Goal: Communication & Community: Answer question/provide support

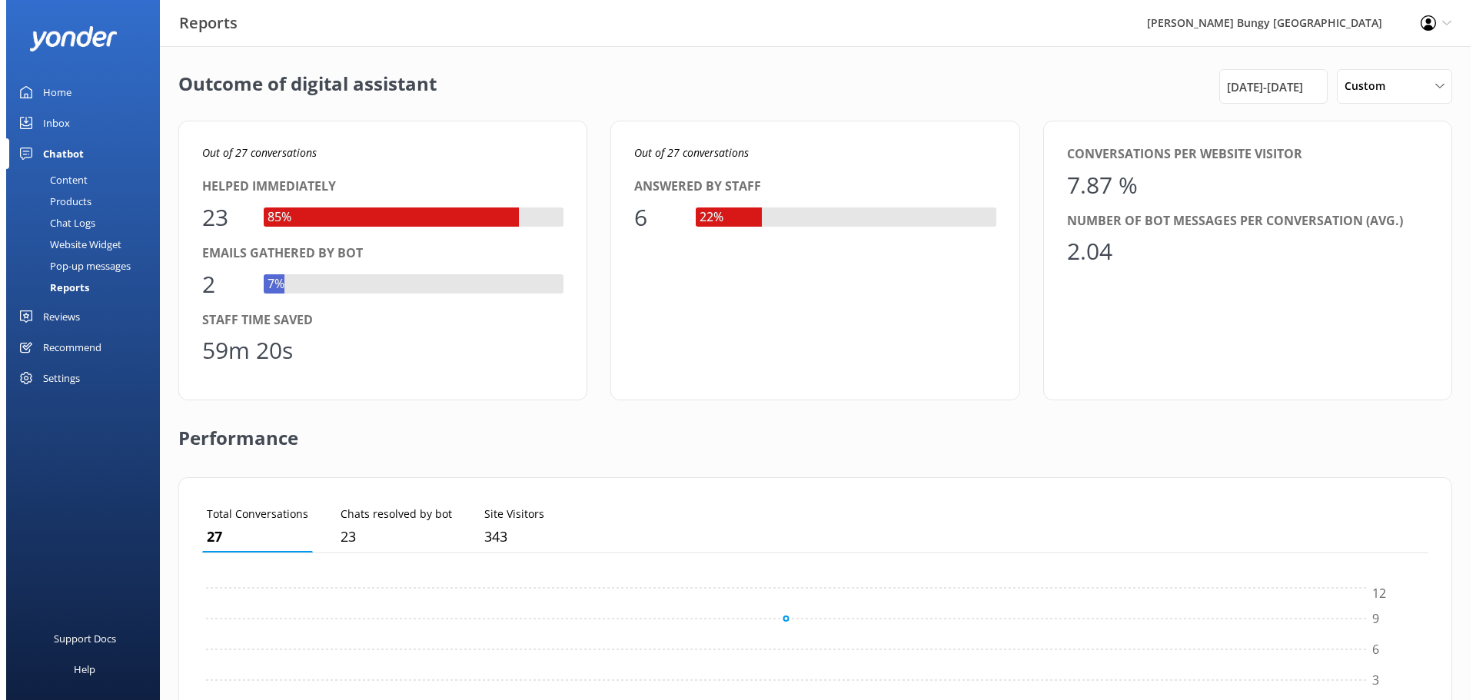
scroll to position [143, 1215]
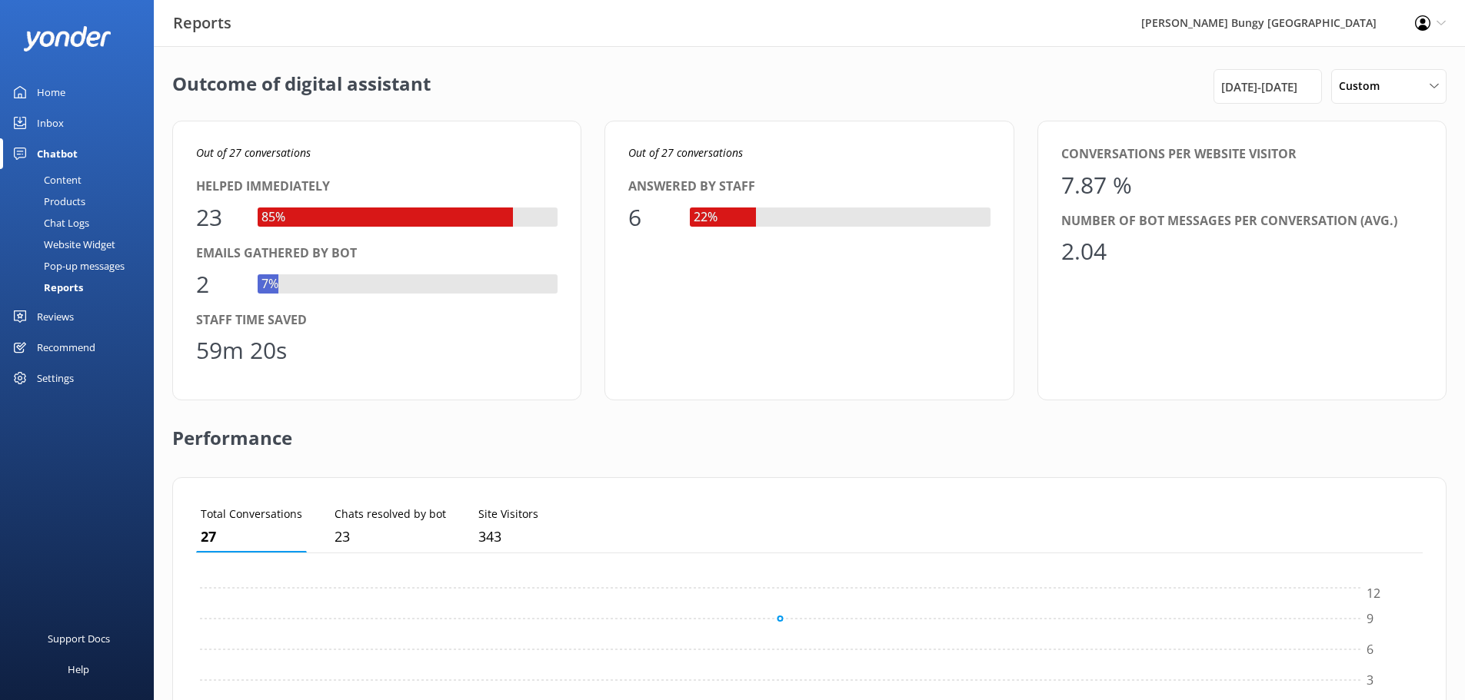
click at [92, 114] on link "Inbox" at bounding box center [77, 123] width 154 height 31
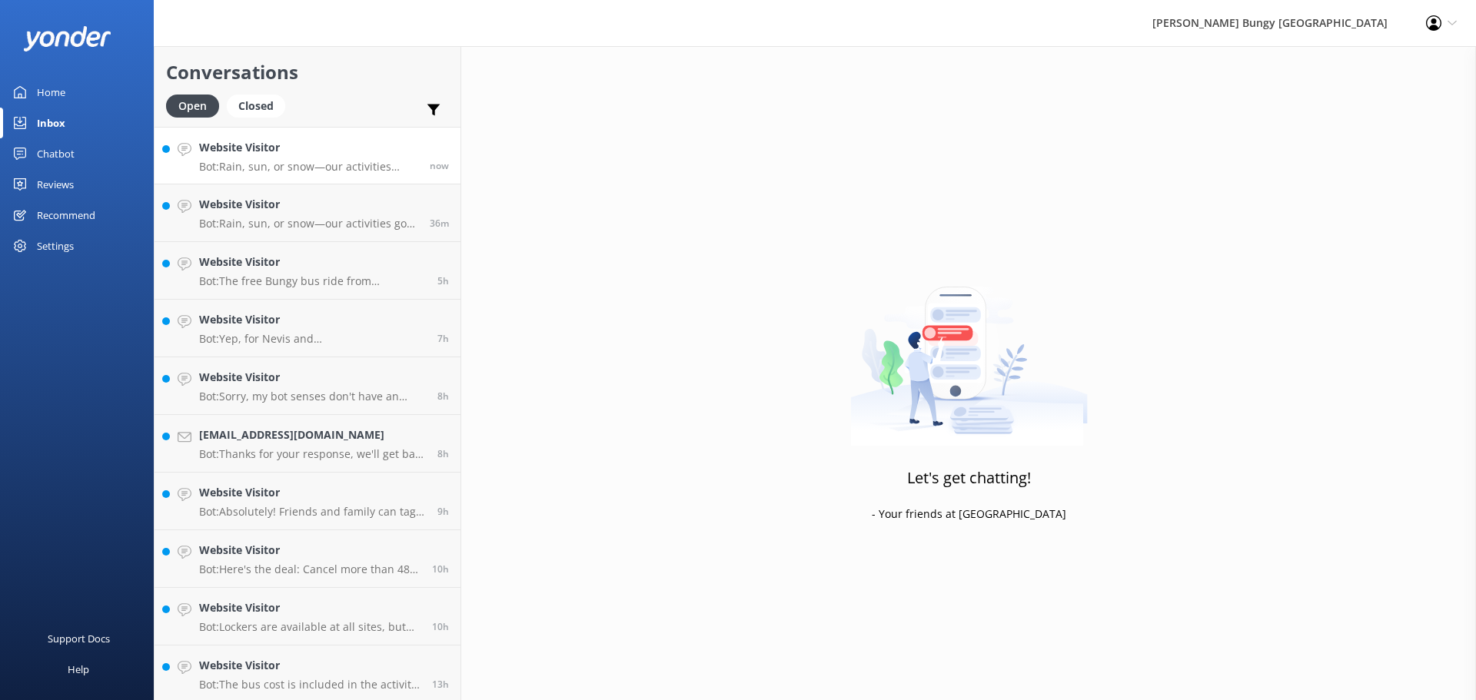
click at [306, 165] on p "Bot: Rain, sun, or snow—our activities usually go ahead, making for an epic exp…" at bounding box center [308, 167] width 219 height 14
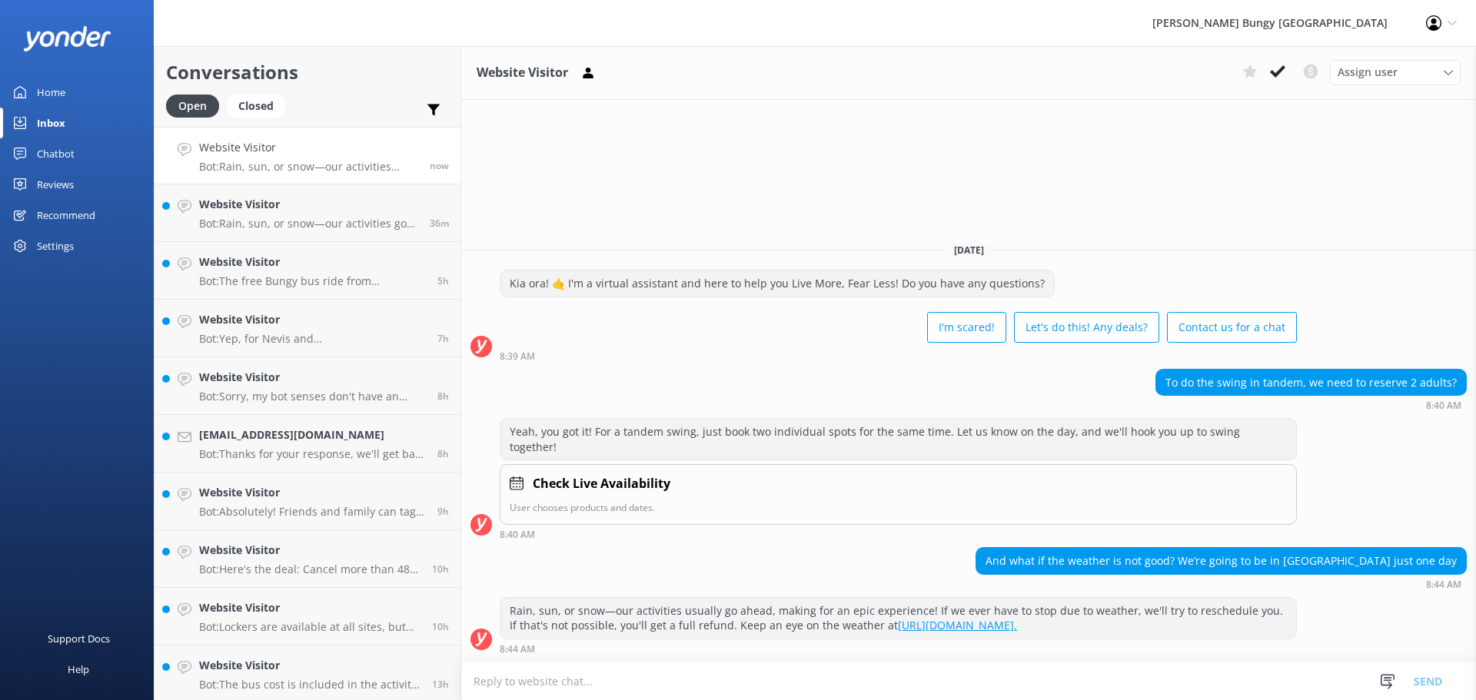
click at [974, 679] on textarea at bounding box center [968, 682] width 1015 height 38
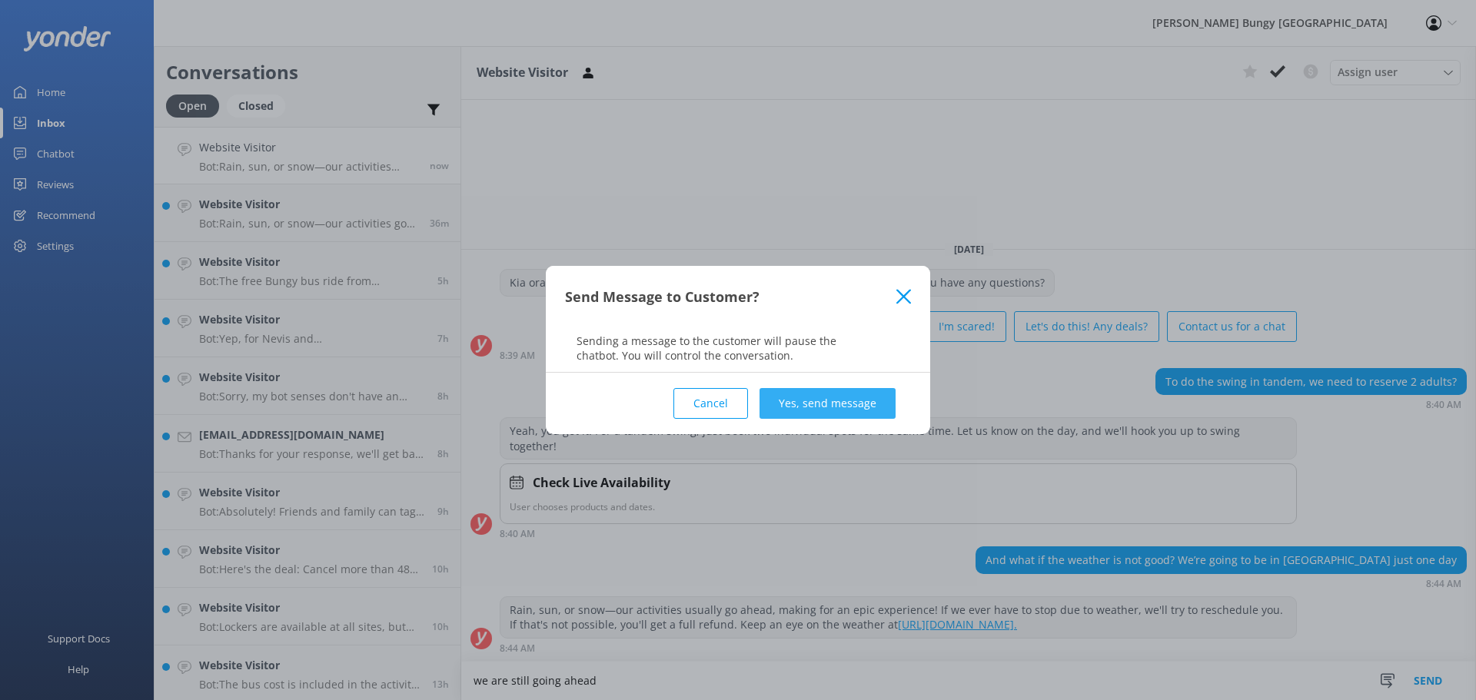
type textarea "we are still going ahead"
click at [862, 389] on button "Yes, send message" at bounding box center [828, 403] width 136 height 31
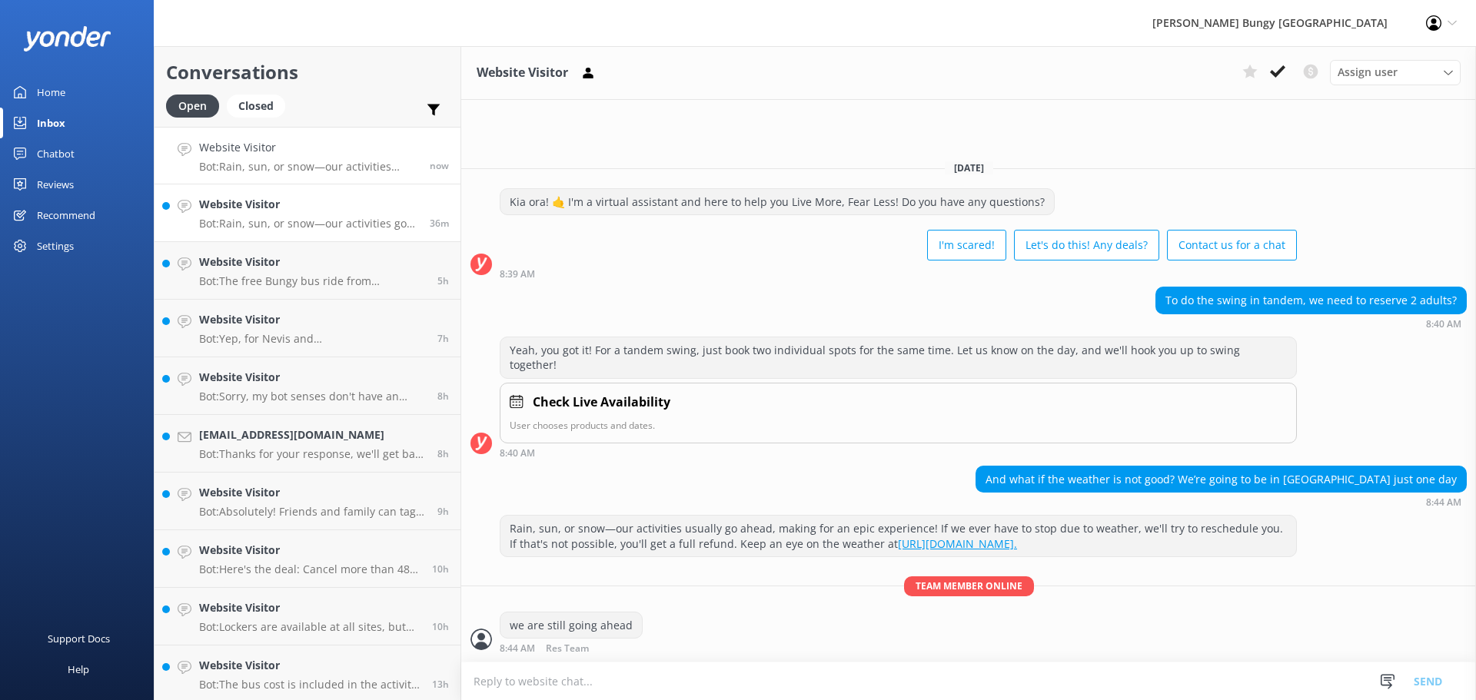
click at [362, 210] on h4 "Website Visitor" at bounding box center [308, 204] width 219 height 17
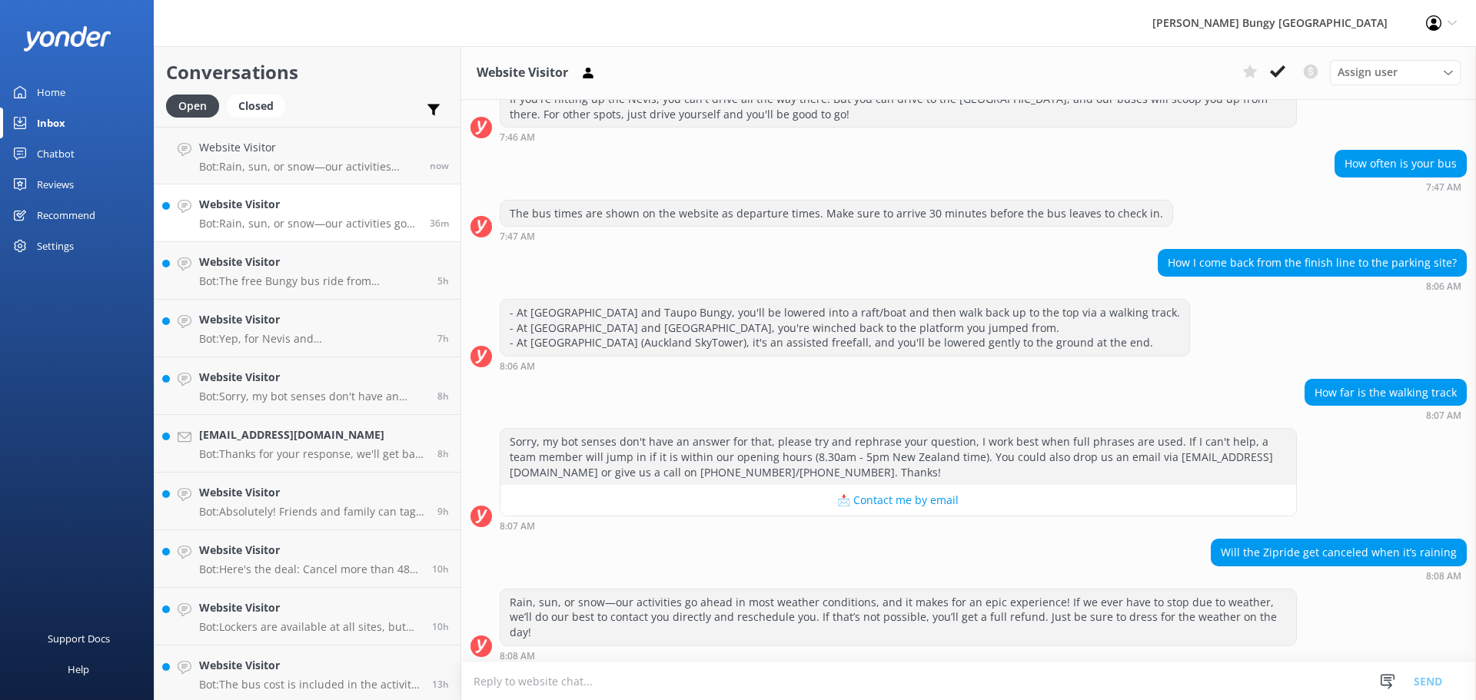
scroll to position [643, 0]
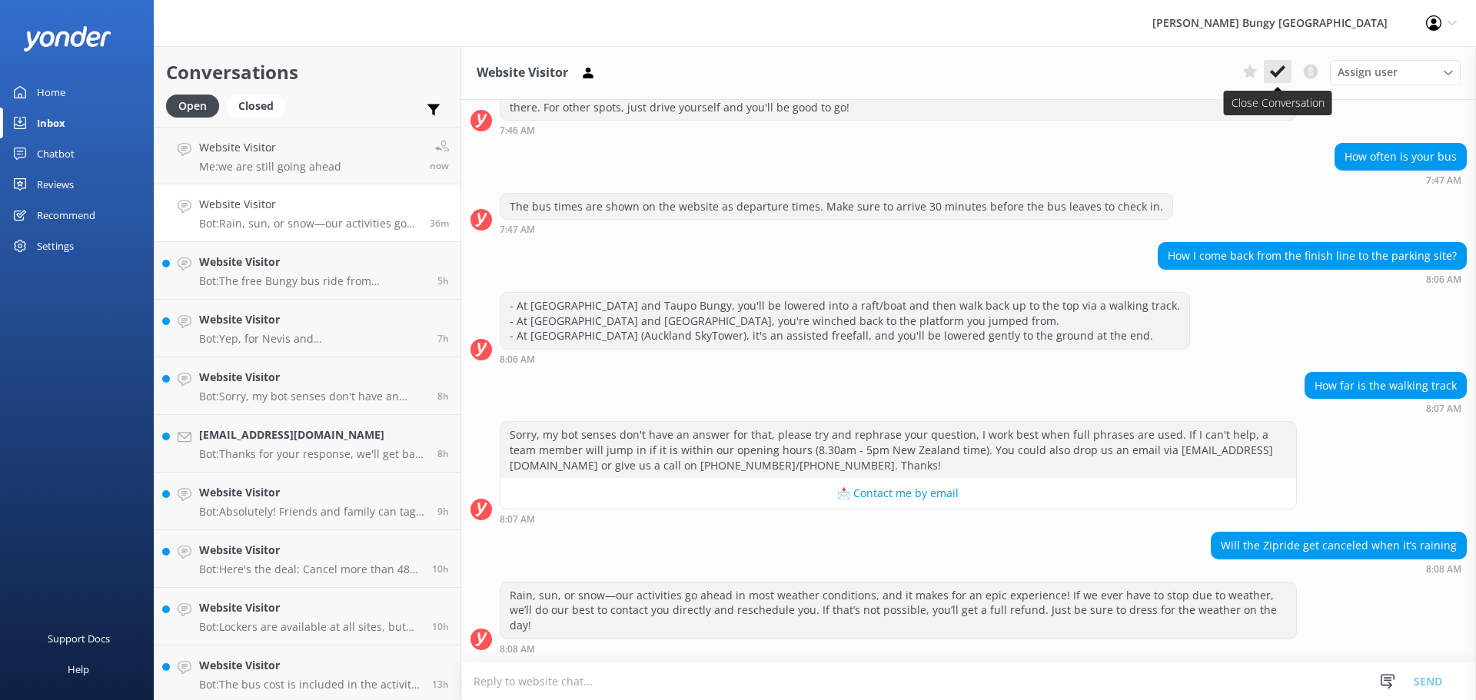
click at [1286, 70] on button at bounding box center [1278, 71] width 28 height 23
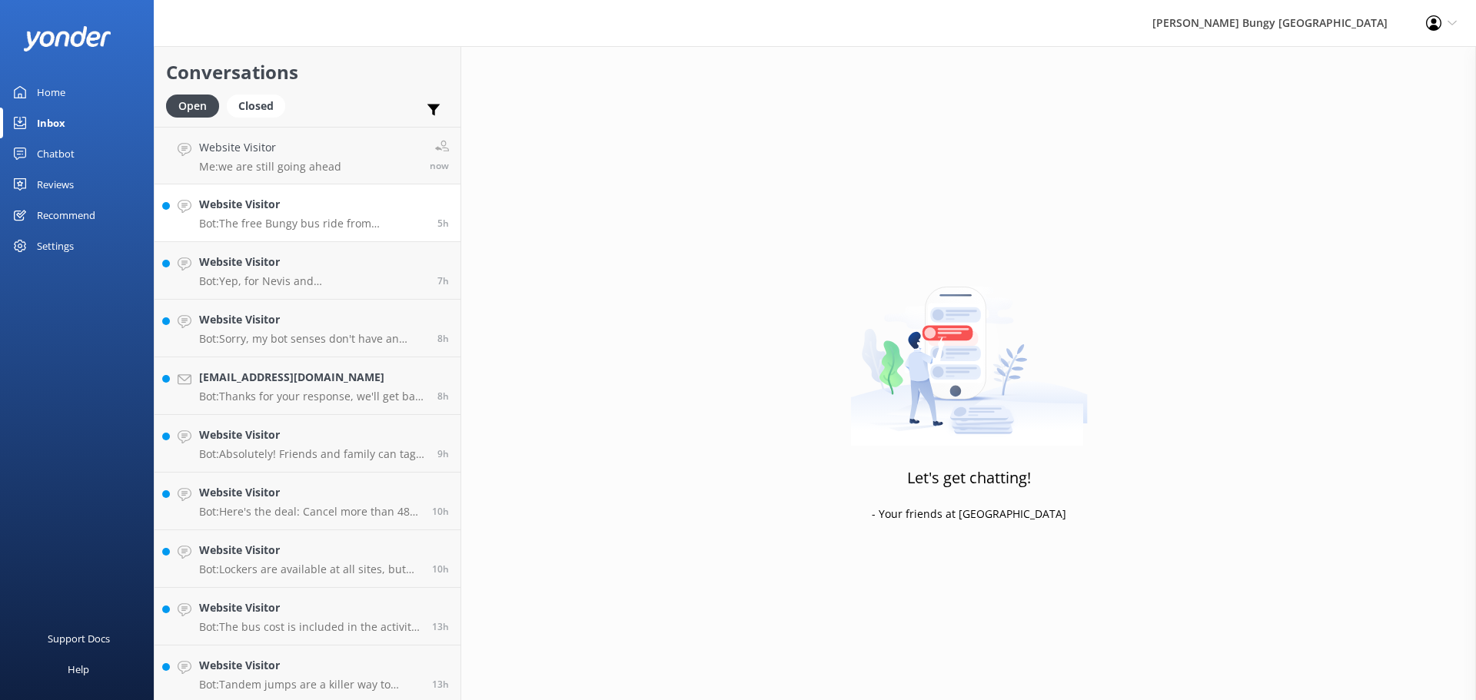
click at [351, 223] on p "Bot: The free Bungy bus ride from [GEOGRAPHIC_DATA] to the [GEOGRAPHIC_DATA] ta…" at bounding box center [312, 224] width 227 height 14
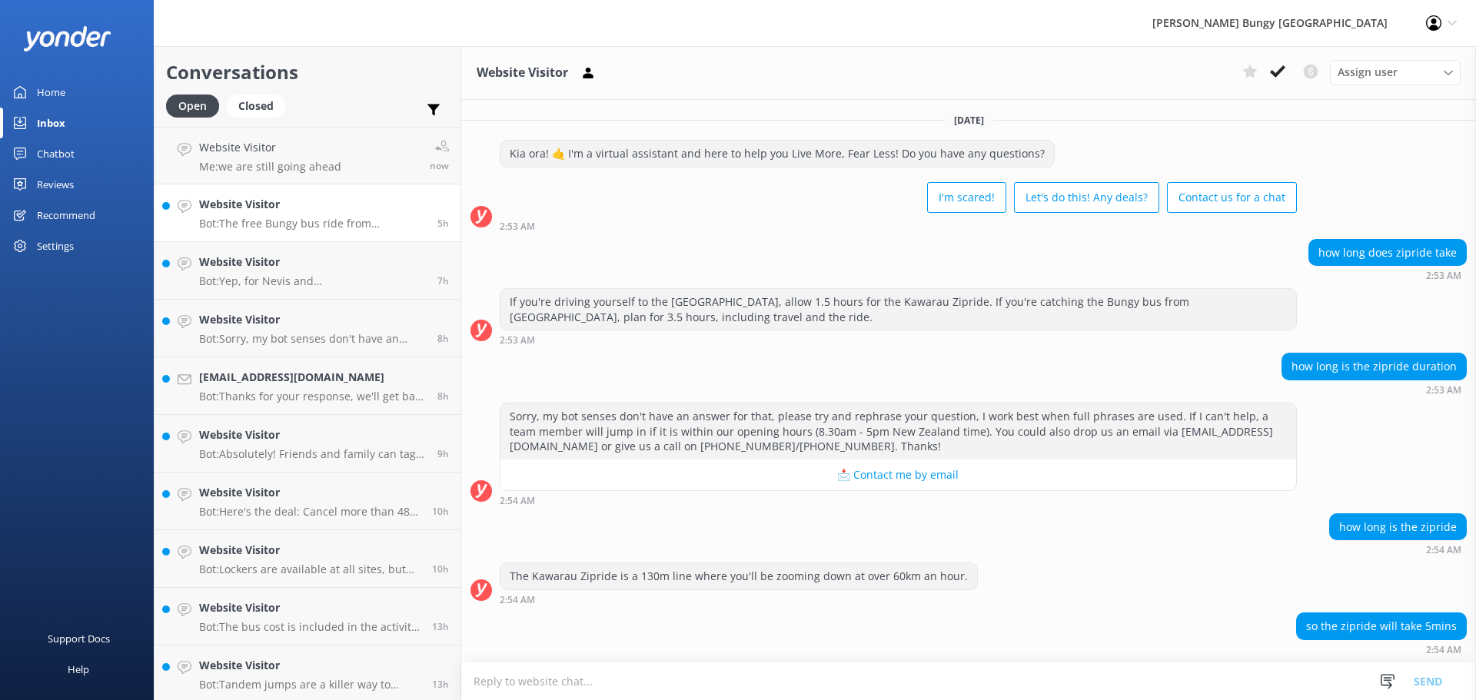
scroll to position [165, 0]
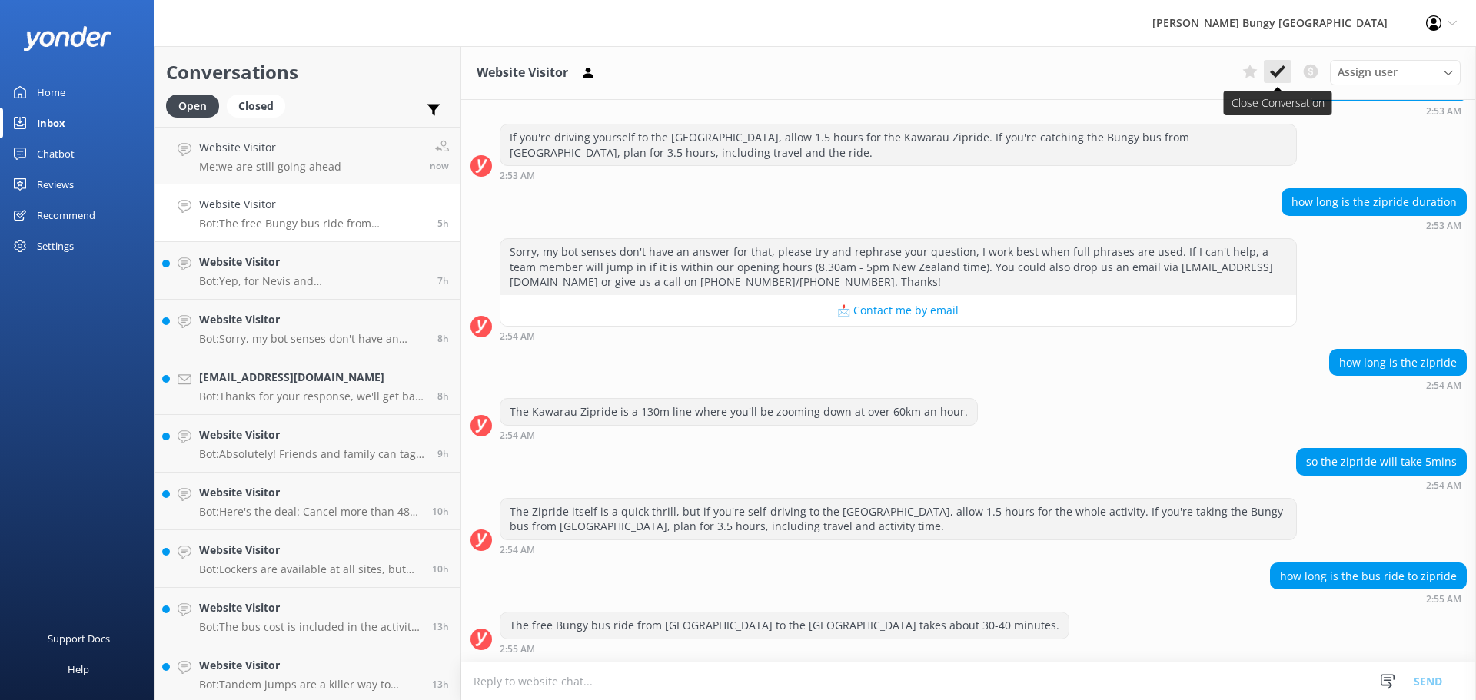
click at [1282, 67] on icon at bounding box center [1277, 71] width 15 height 15
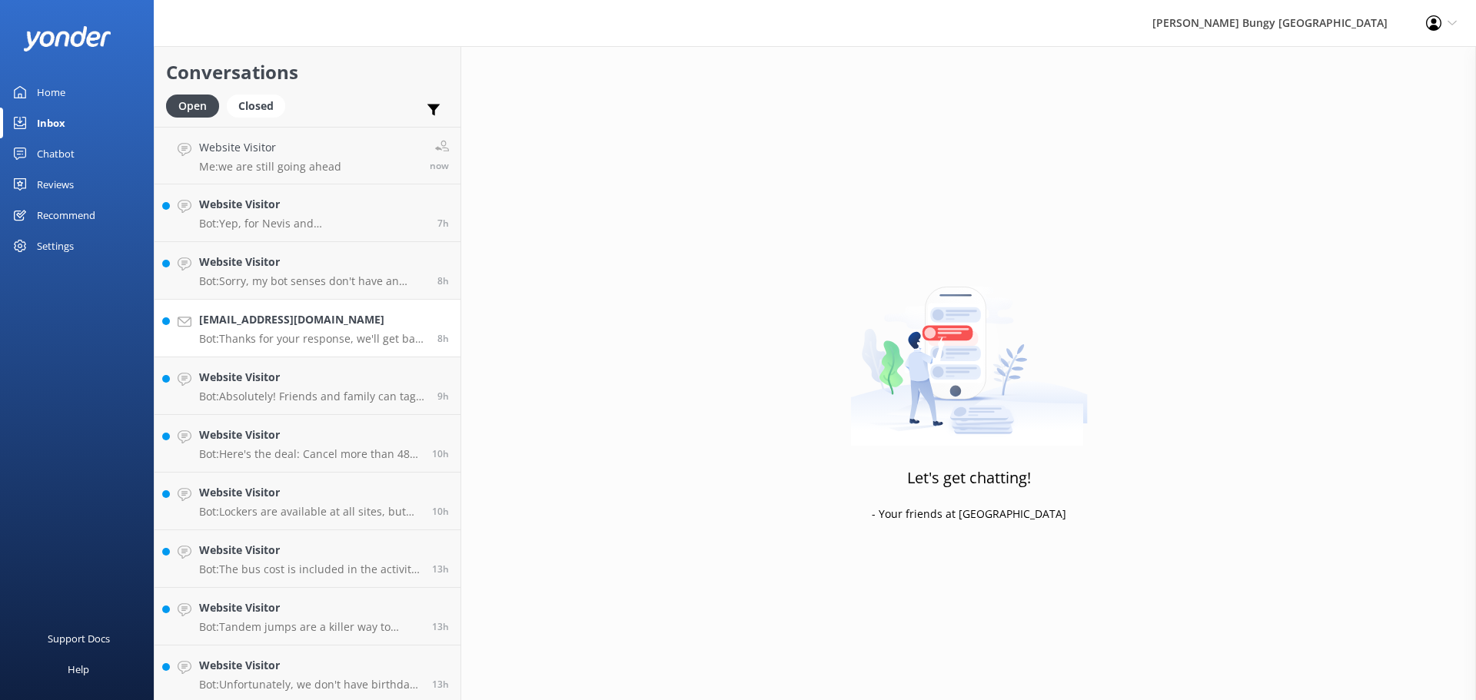
click at [340, 327] on h4 "[EMAIL_ADDRESS][DOMAIN_NAME]" at bounding box center [312, 319] width 227 height 17
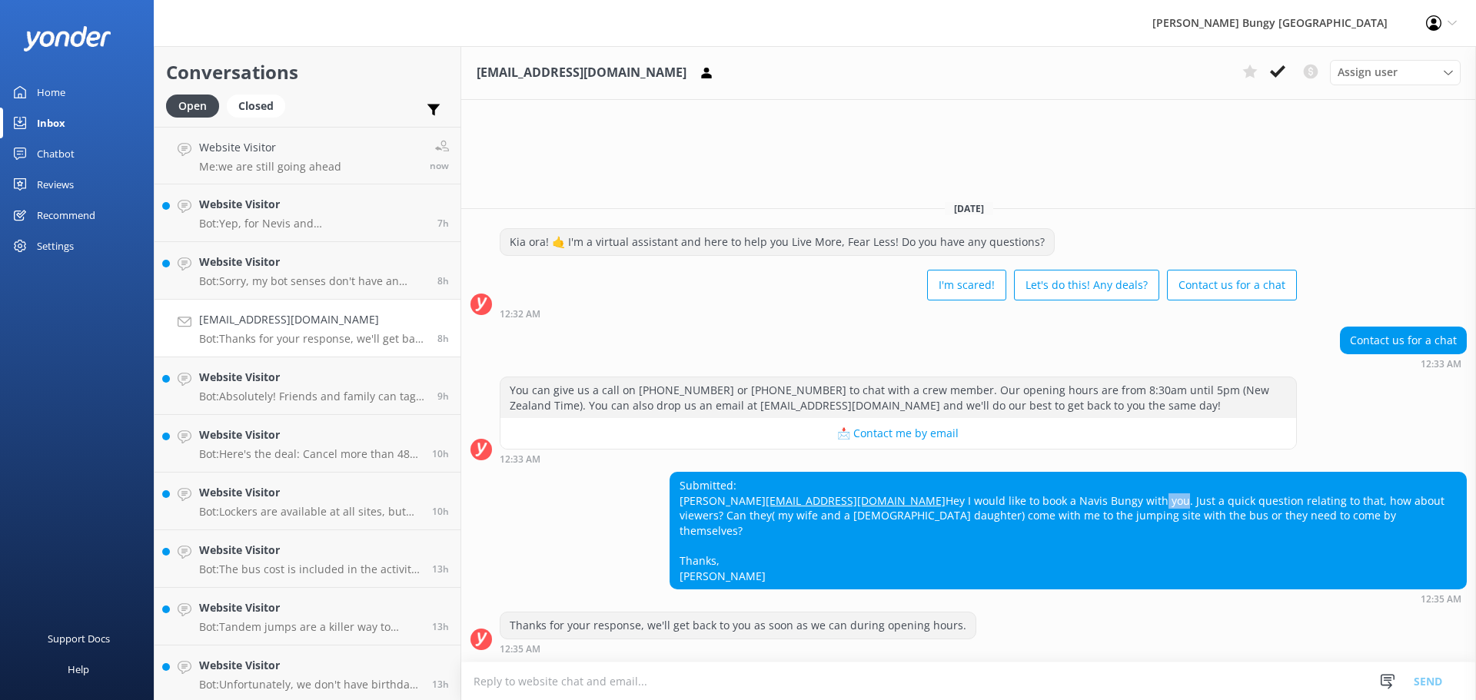
drag, startPoint x: 890, startPoint y: 513, endPoint x: 911, endPoint y: 514, distance: 21.5
click at [911, 514] on div "Submitted: [PERSON_NAME] [EMAIL_ADDRESS][DOMAIN_NAME] Hey I would like to book …" at bounding box center [1068, 531] width 796 height 116
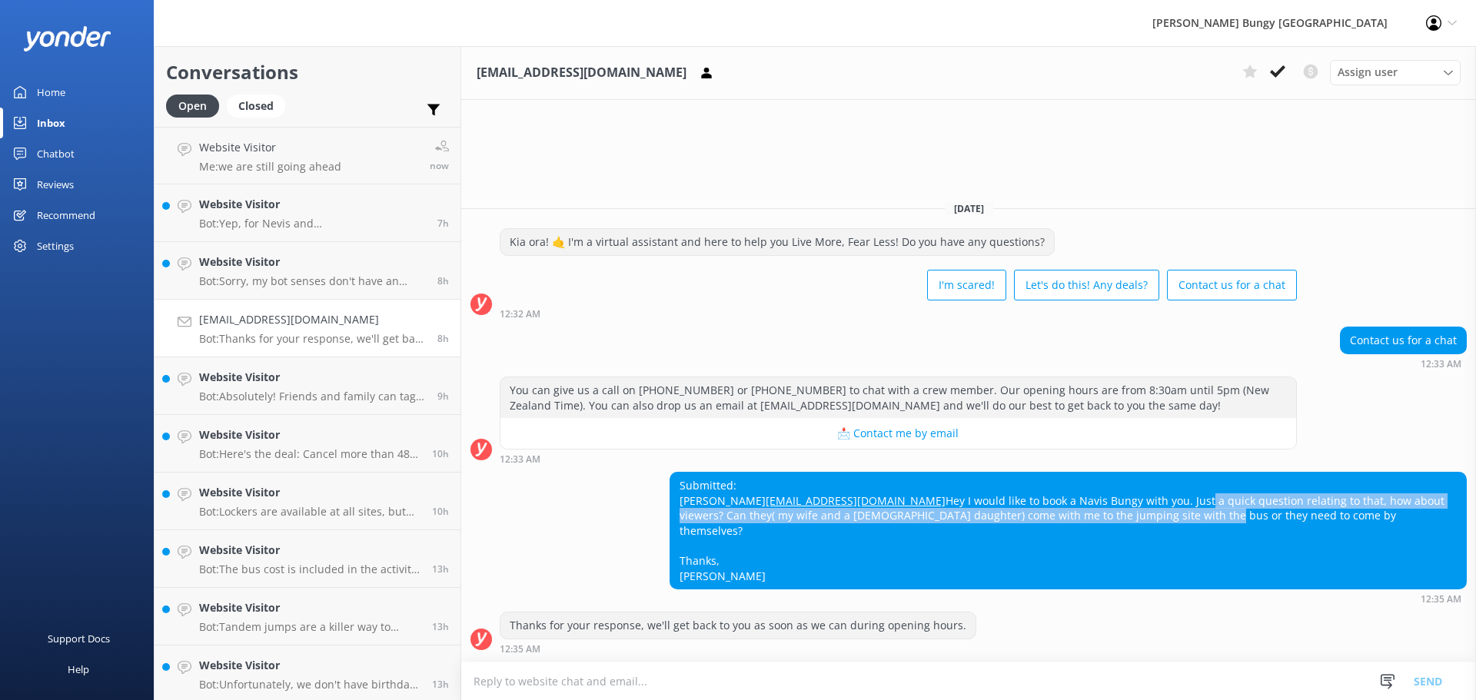
drag, startPoint x: 938, startPoint y: 516, endPoint x: 965, endPoint y: 530, distance: 30.3
click at [965, 530] on div "Submitted: [PERSON_NAME] [EMAIL_ADDRESS][DOMAIN_NAME] Hey I would like to book …" at bounding box center [1068, 531] width 796 height 116
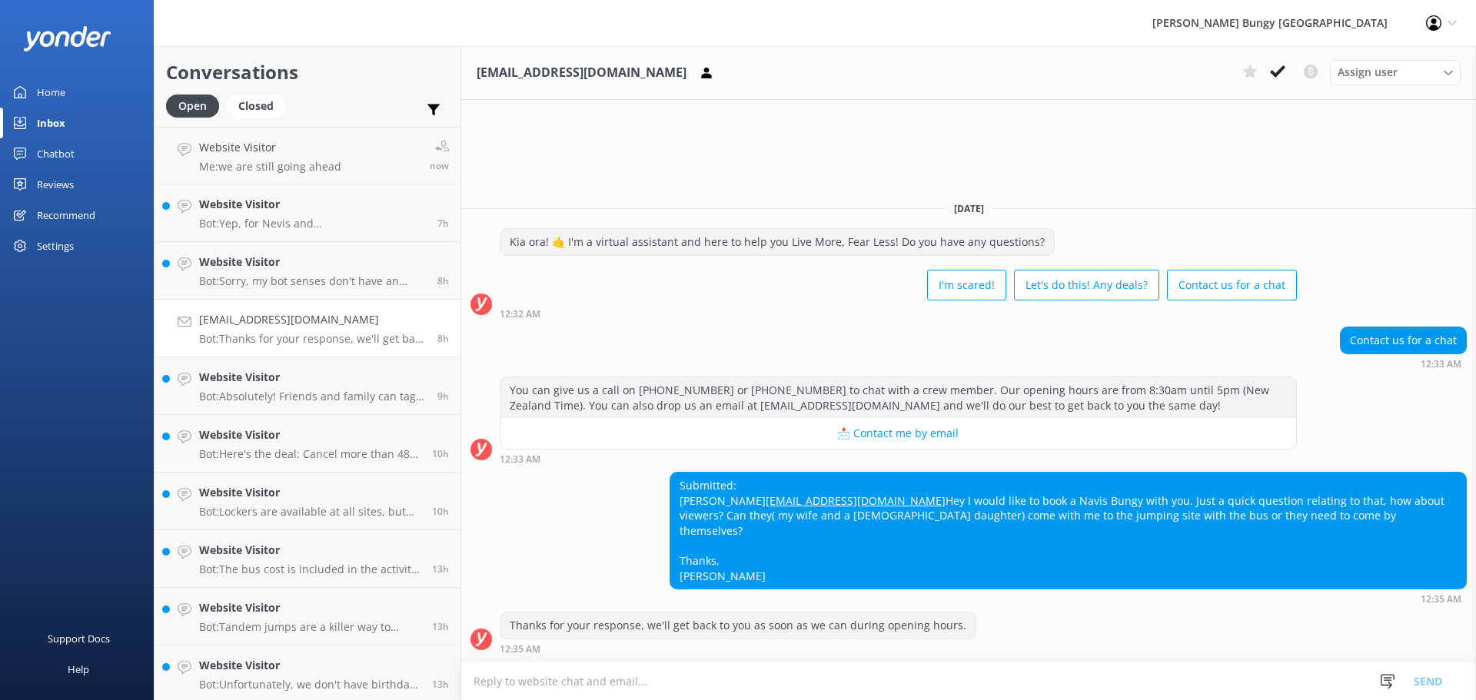
click at [973, 526] on div "Submitted: [PERSON_NAME] [EMAIL_ADDRESS][DOMAIN_NAME] Hey I would like to book …" at bounding box center [1068, 531] width 796 height 116
drag, startPoint x: 917, startPoint y: 517, endPoint x: 1212, endPoint y: 518, distance: 294.5
click at [1212, 518] on div "Submitted: [PERSON_NAME] [EMAIL_ADDRESS][DOMAIN_NAME] Hey I would like to book …" at bounding box center [1068, 531] width 796 height 116
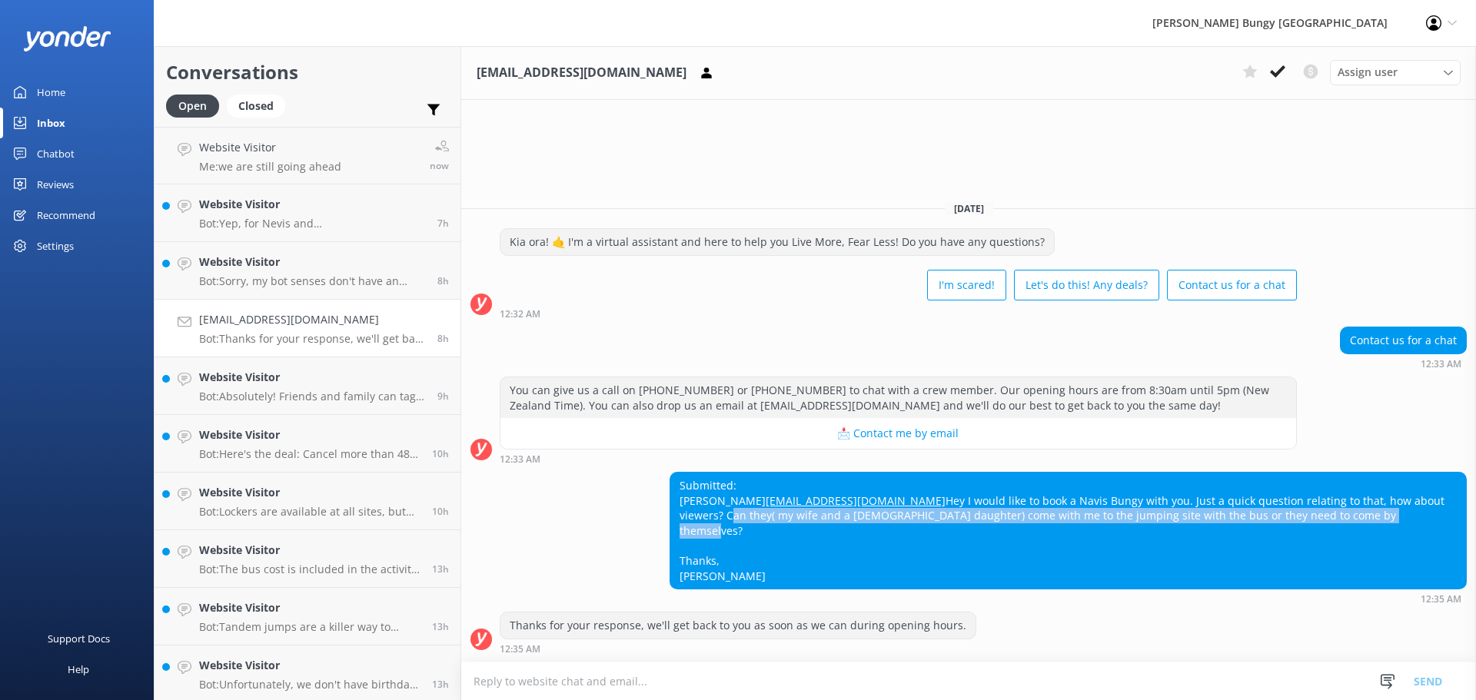
drag, startPoint x: 1213, startPoint y: 520, endPoint x: 1238, endPoint y: 536, distance: 30.1
click at [1238, 536] on div "Submitted: [PERSON_NAME] [EMAIL_ADDRESS][DOMAIN_NAME] Hey I would like to book …" at bounding box center [1068, 531] width 796 height 116
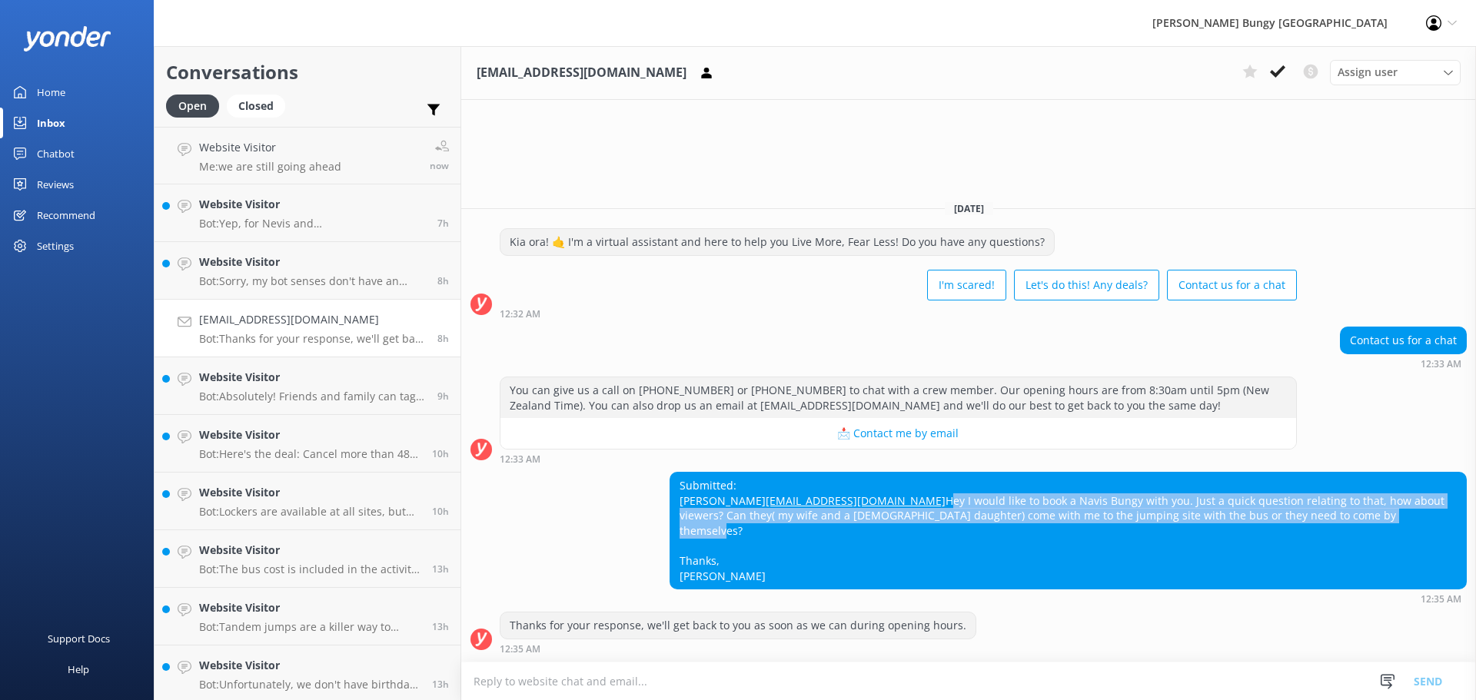
drag, startPoint x: 1238, startPoint y: 536, endPoint x: 649, endPoint y: 517, distance: 589.3
click at [649, 517] on div "Submitted: [PERSON_NAME] [EMAIL_ADDRESS][DOMAIN_NAME] Hey I would like to book …" at bounding box center [968, 538] width 1015 height 132
click at [1099, 517] on div "Submitted: [PERSON_NAME] [EMAIL_ADDRESS][DOMAIN_NAME] Hey I would like to book …" at bounding box center [1068, 531] width 796 height 116
drag, startPoint x: 1183, startPoint y: 534, endPoint x: 634, endPoint y: 521, distance: 549.9
click at [634, 521] on div "Submitted: [PERSON_NAME] [EMAIL_ADDRESS][DOMAIN_NAME] Hey I would like to book …" at bounding box center [968, 538] width 1015 height 132
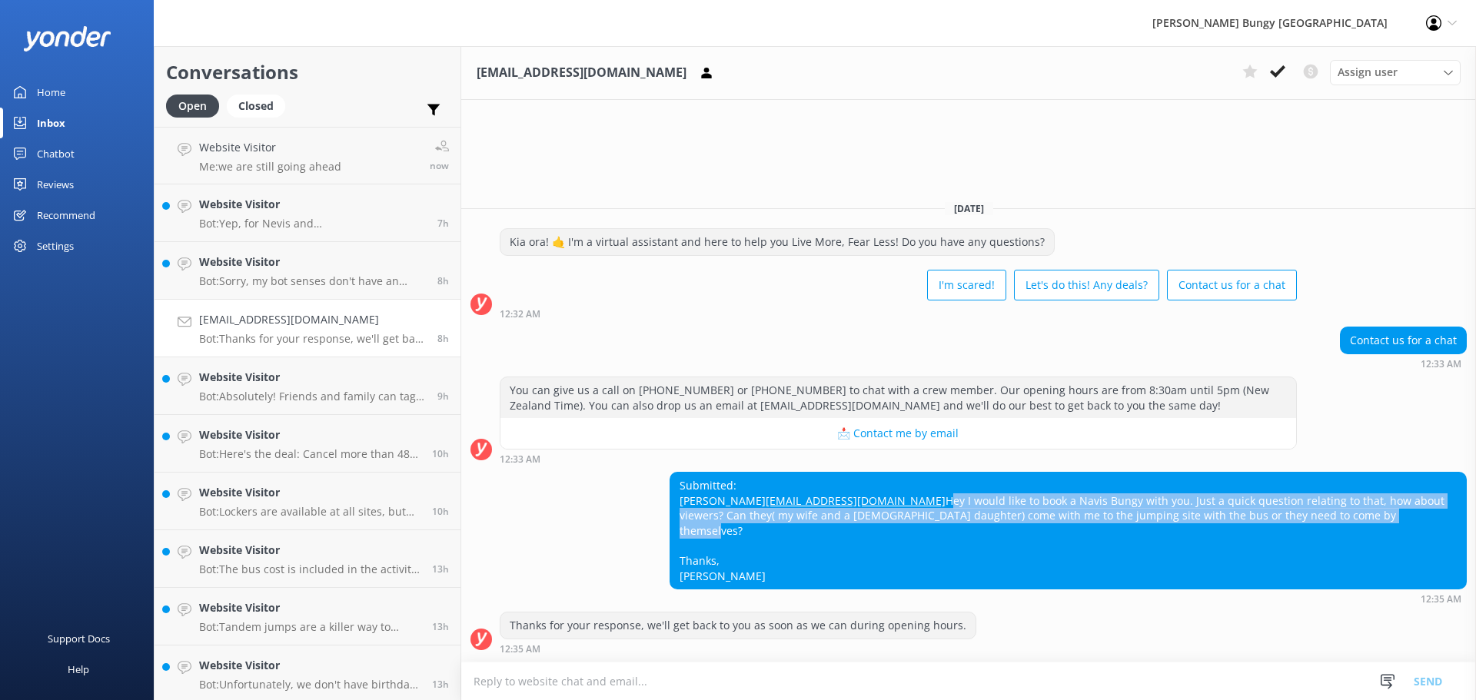
click at [1190, 517] on div "Submitted: [PERSON_NAME] [EMAIL_ADDRESS][DOMAIN_NAME] Hey I would like to book …" at bounding box center [1068, 531] width 796 height 116
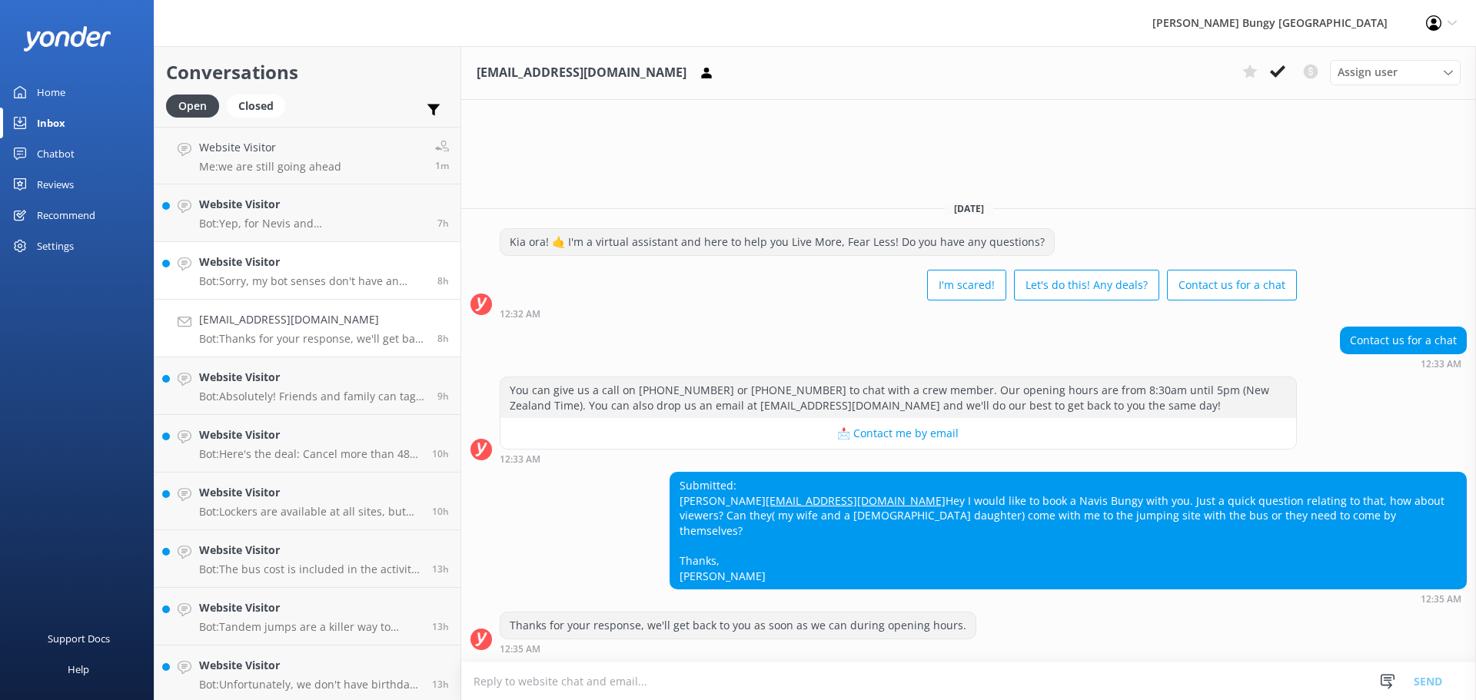
click at [386, 265] on h4 "Website Visitor" at bounding box center [312, 262] width 227 height 17
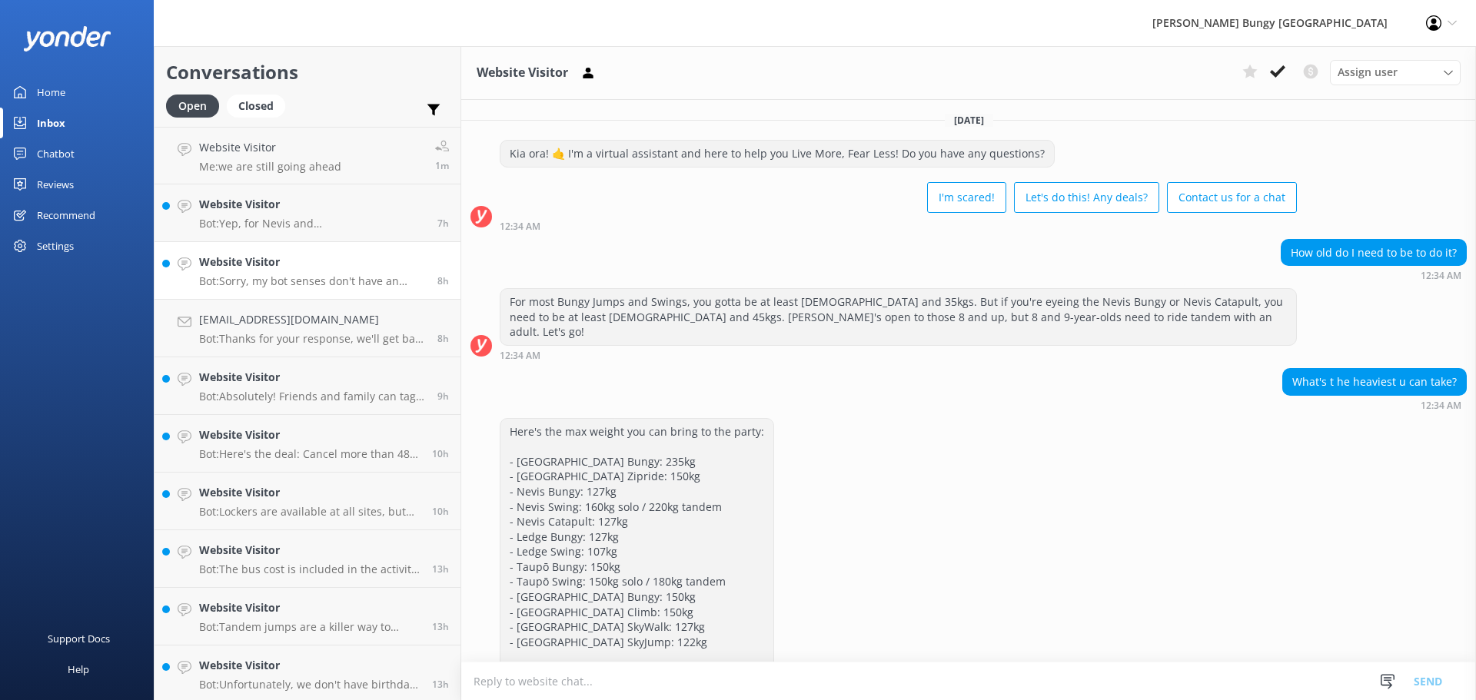
scroll to position [191, 0]
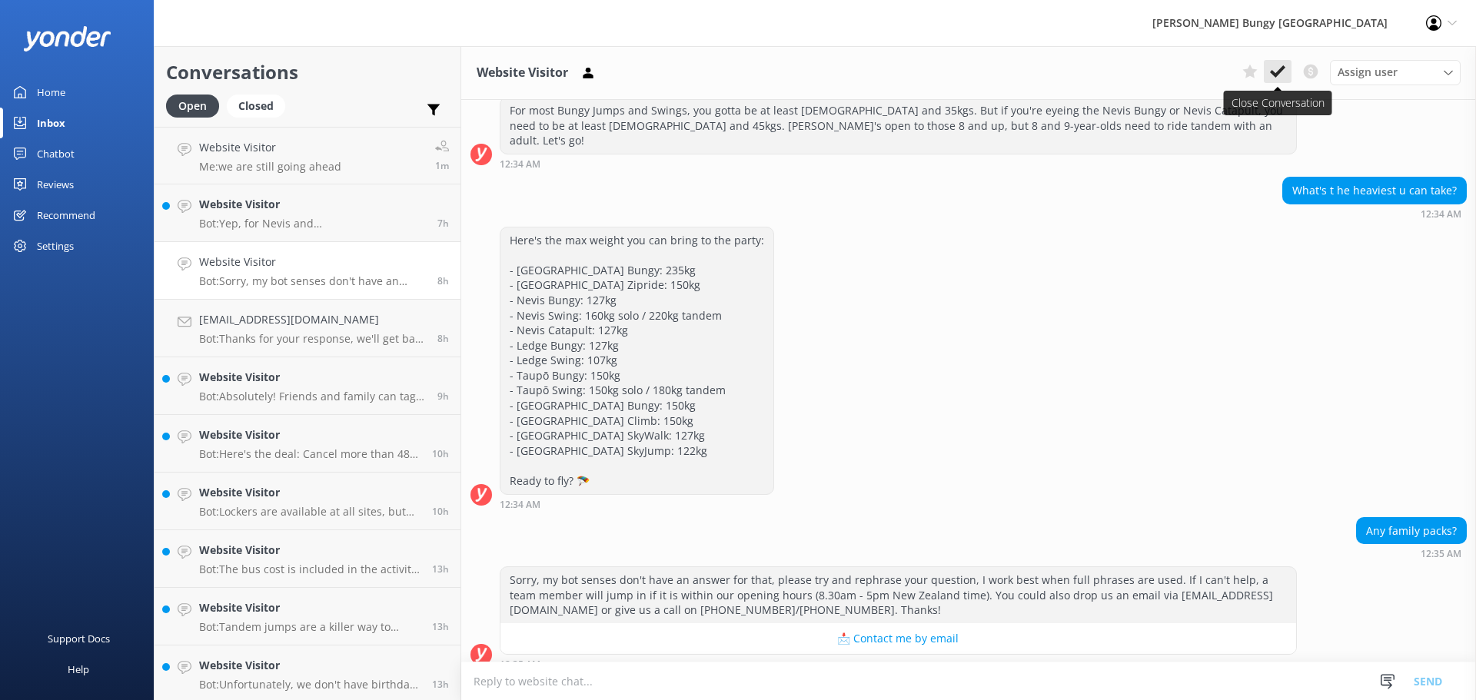
click at [1283, 68] on use at bounding box center [1277, 71] width 15 height 12
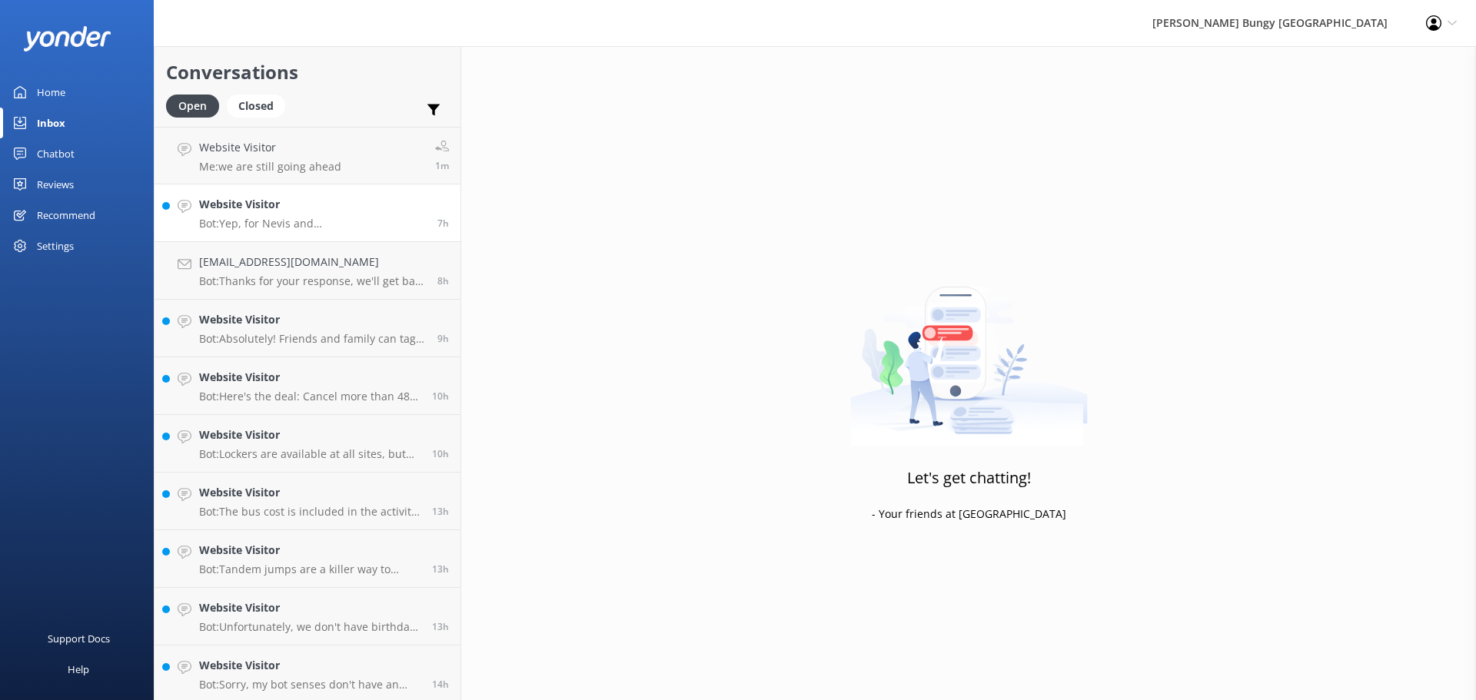
click at [404, 203] on h4 "Website Visitor" at bounding box center [312, 204] width 227 height 17
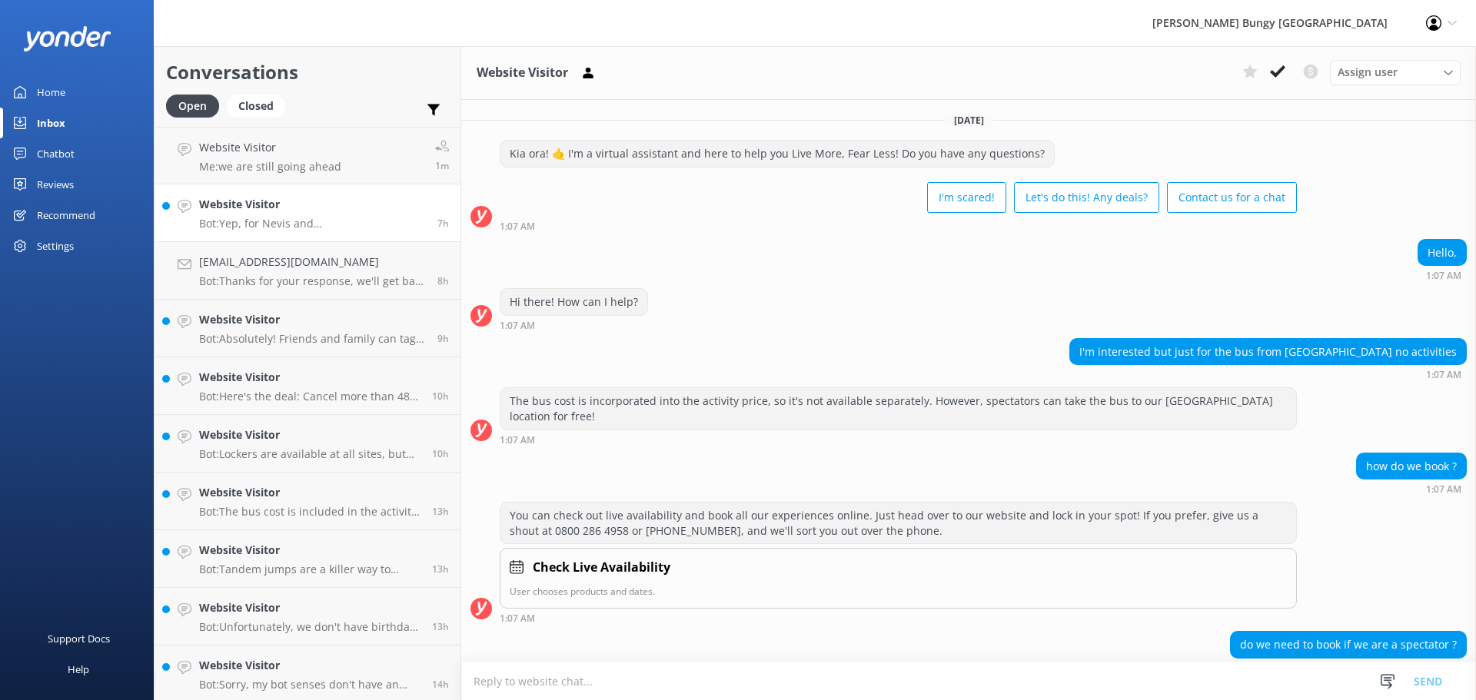
scroll to position [68, 0]
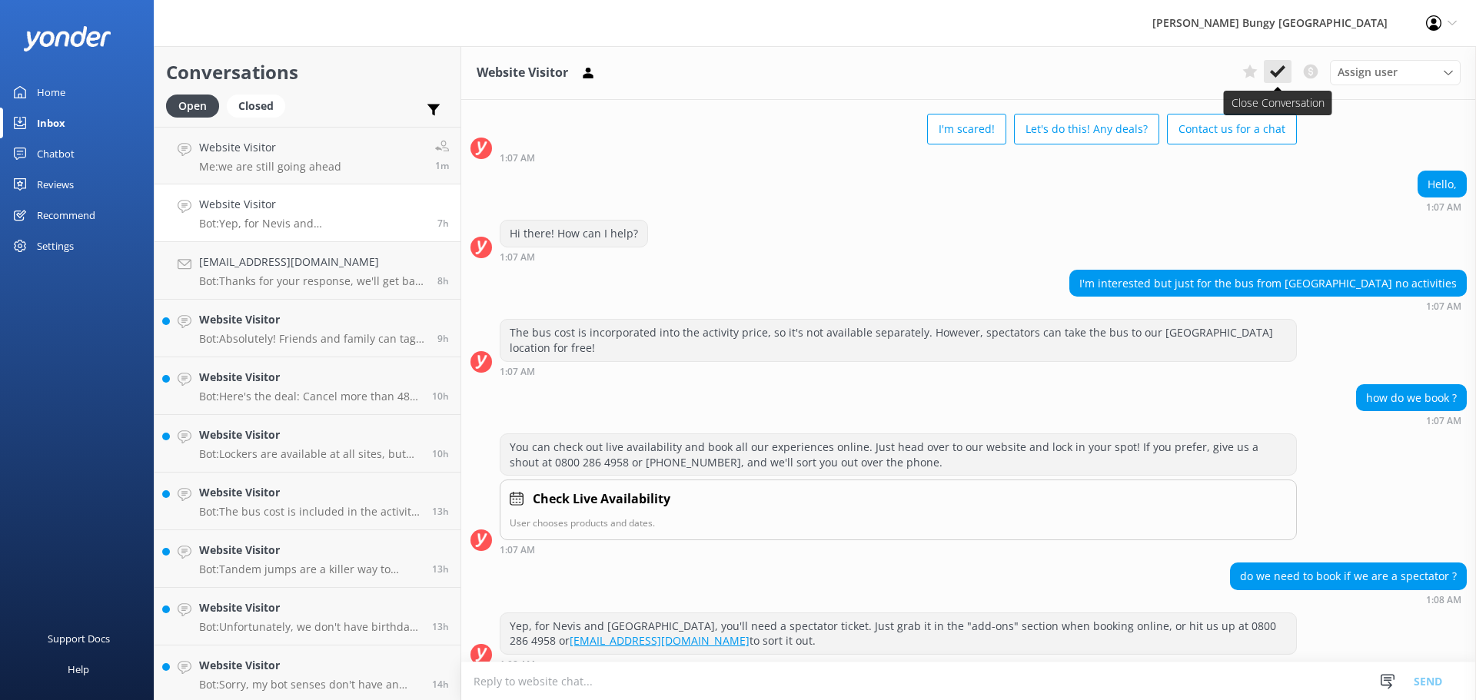
click at [1281, 67] on icon at bounding box center [1277, 71] width 15 height 15
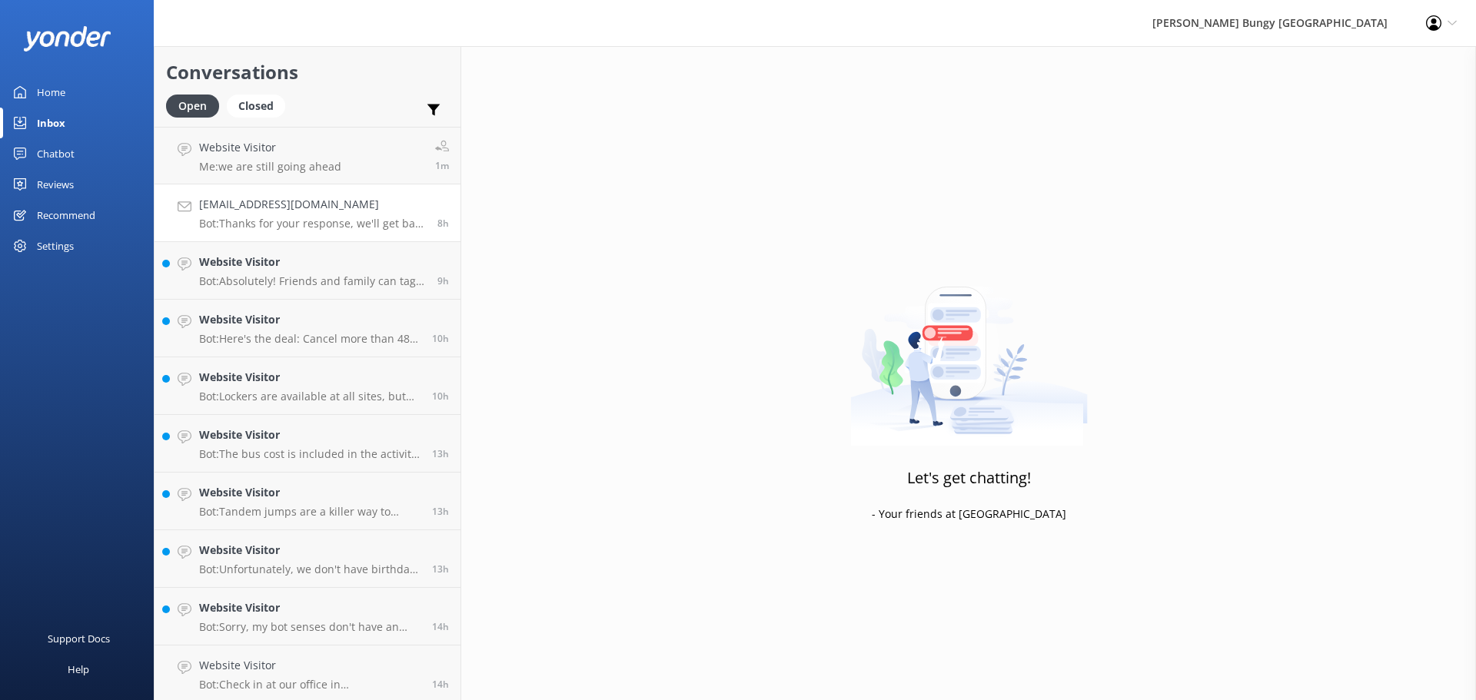
click at [384, 232] on link "[EMAIL_ADDRESS][DOMAIN_NAME] Bot: Thanks for your response, we'll get back to y…" at bounding box center [308, 214] width 306 height 58
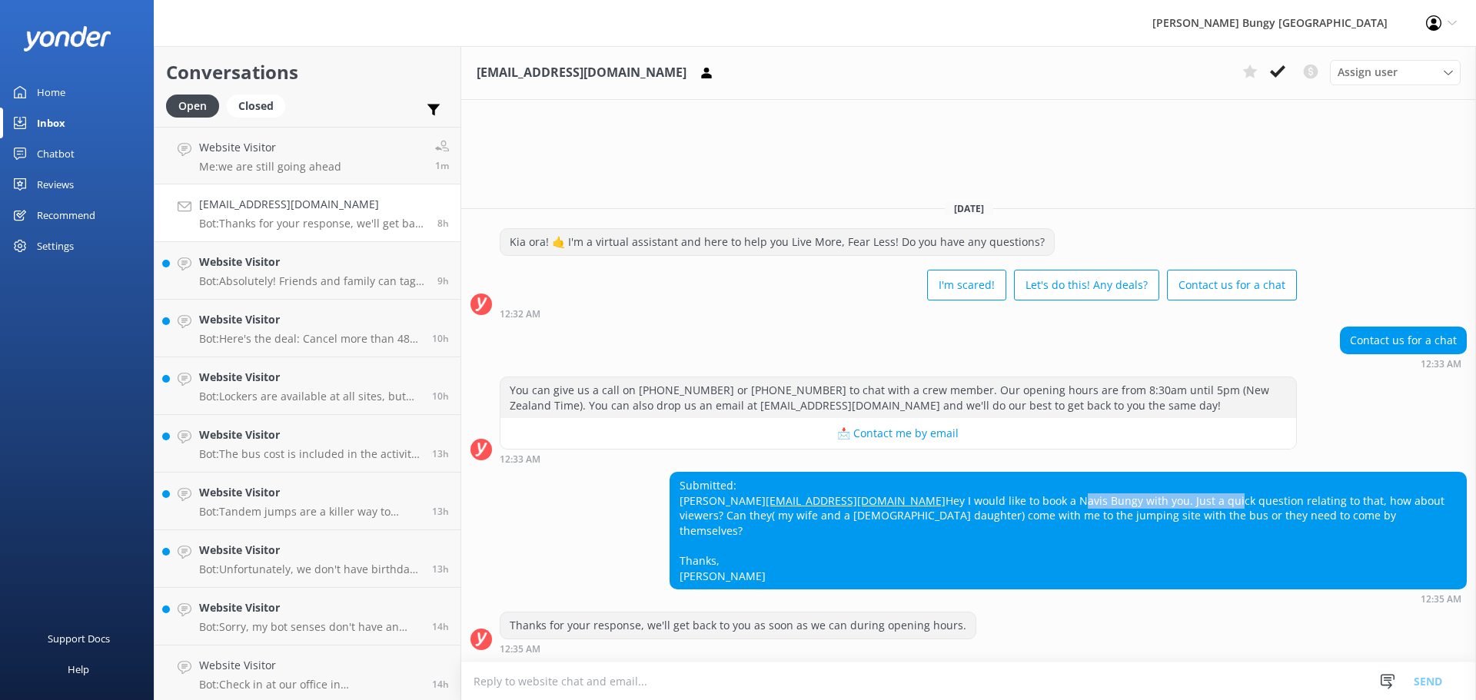
drag, startPoint x: 869, startPoint y: 509, endPoint x: 975, endPoint y: 514, distance: 106.2
click at [975, 514] on div "Submitted: [PERSON_NAME] [EMAIL_ADDRESS][DOMAIN_NAME] Hey I would like to book …" at bounding box center [1068, 531] width 796 height 116
click at [1026, 517] on div "Submitted: [PERSON_NAME] [EMAIL_ADDRESS][DOMAIN_NAME] Hey I would like to book …" at bounding box center [1068, 531] width 796 height 116
drag, startPoint x: 1026, startPoint y: 517, endPoint x: 1213, endPoint y: 513, distance: 186.9
click at [1165, 522] on div "Submitted: [PERSON_NAME] [EMAIL_ADDRESS][DOMAIN_NAME] Hey I would like to book …" at bounding box center [1068, 531] width 796 height 116
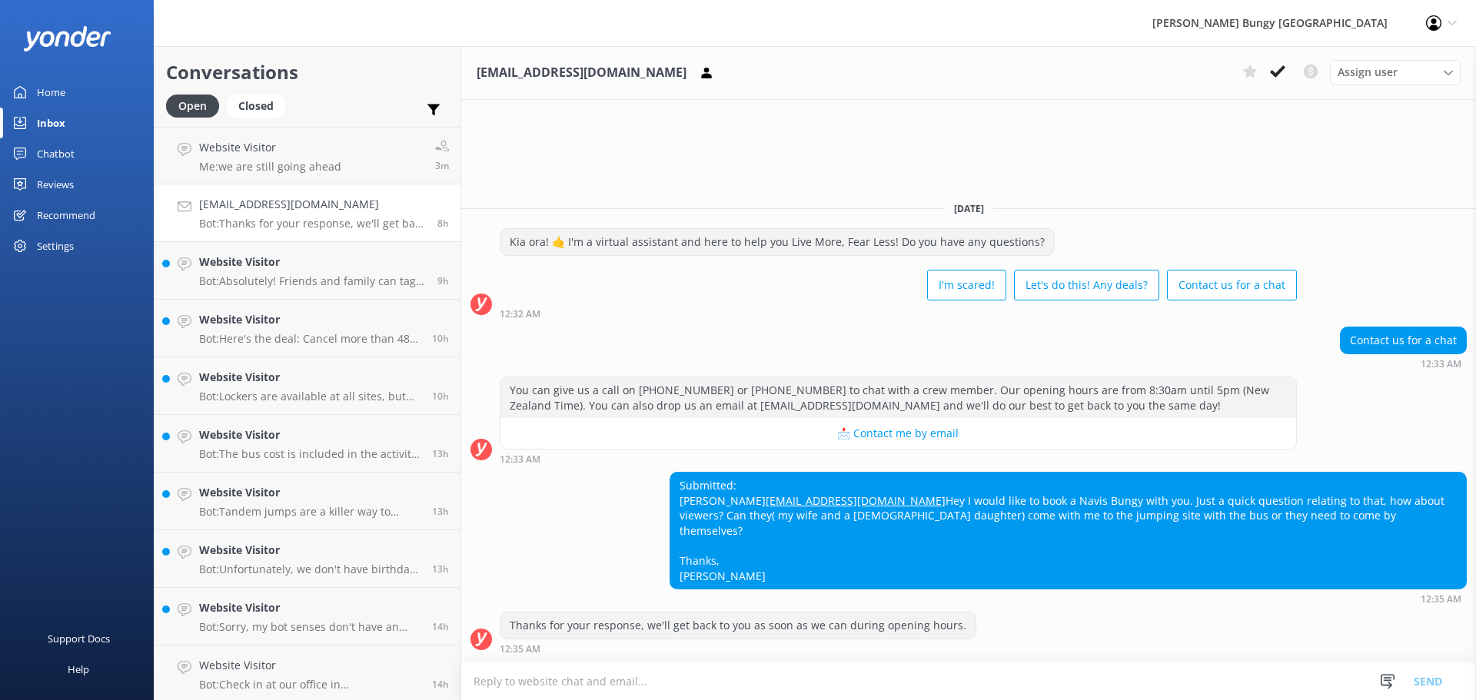
click at [1253, 483] on div "Submitted: [PERSON_NAME] [EMAIL_ADDRESS][DOMAIN_NAME] Hey I would like to book …" at bounding box center [1068, 531] width 796 height 116
click at [1159, 694] on textarea at bounding box center [968, 682] width 1015 height 38
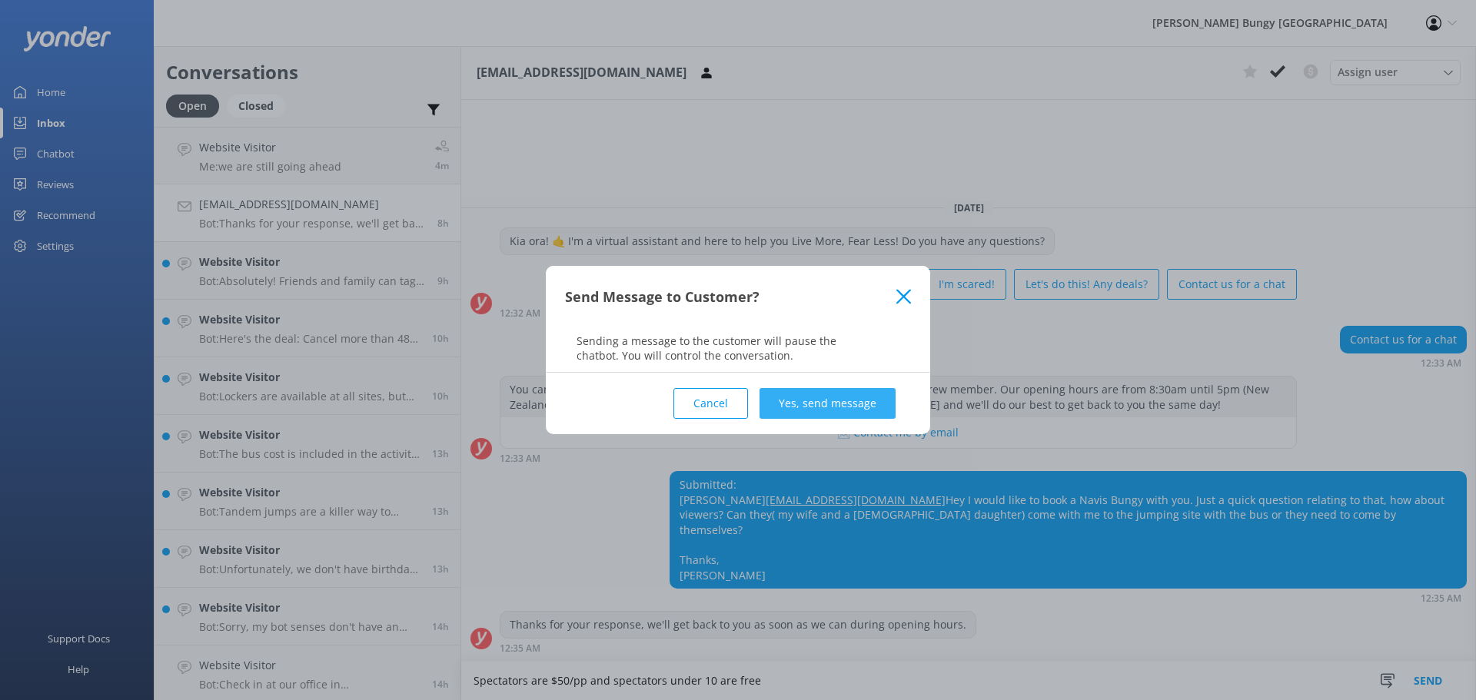
type textarea "Spectators are $50/pp and spectators under 10 are free"
click at [807, 402] on button "Yes, send message" at bounding box center [828, 403] width 136 height 31
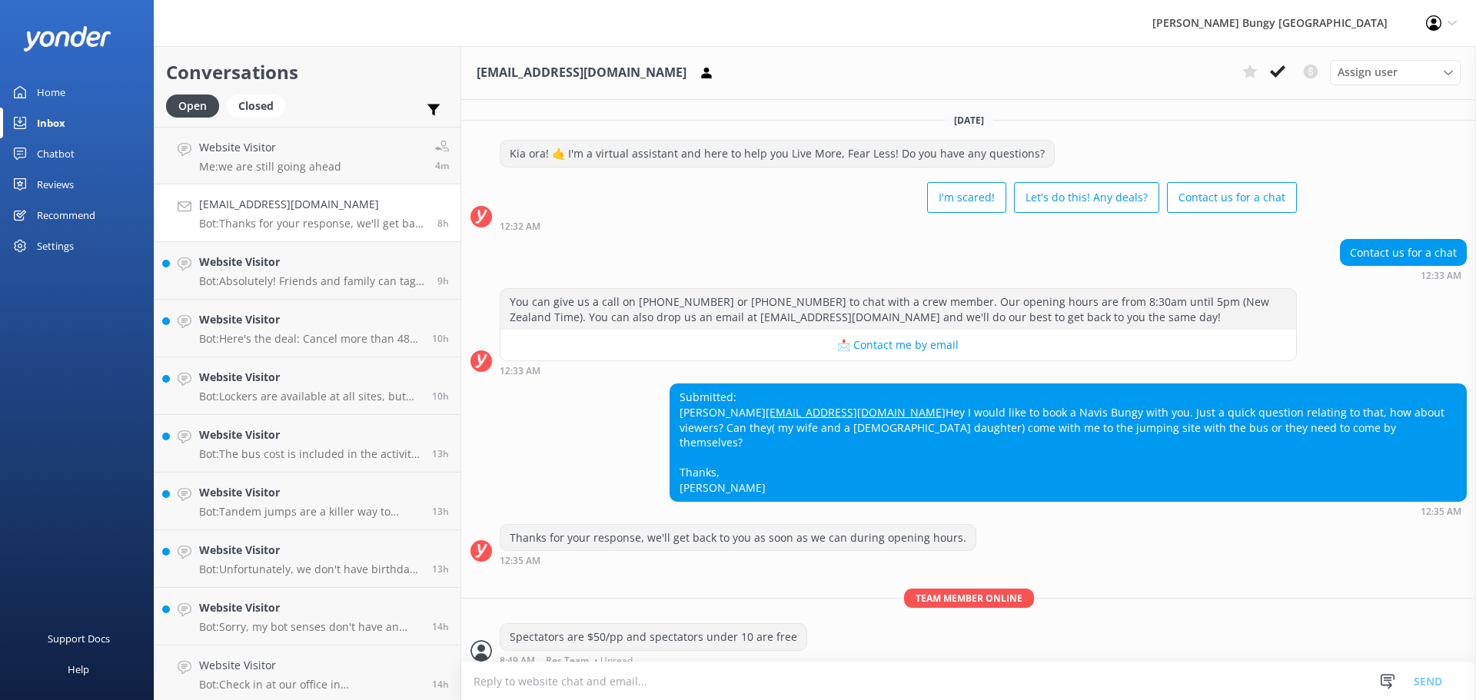
scroll to position [26, 0]
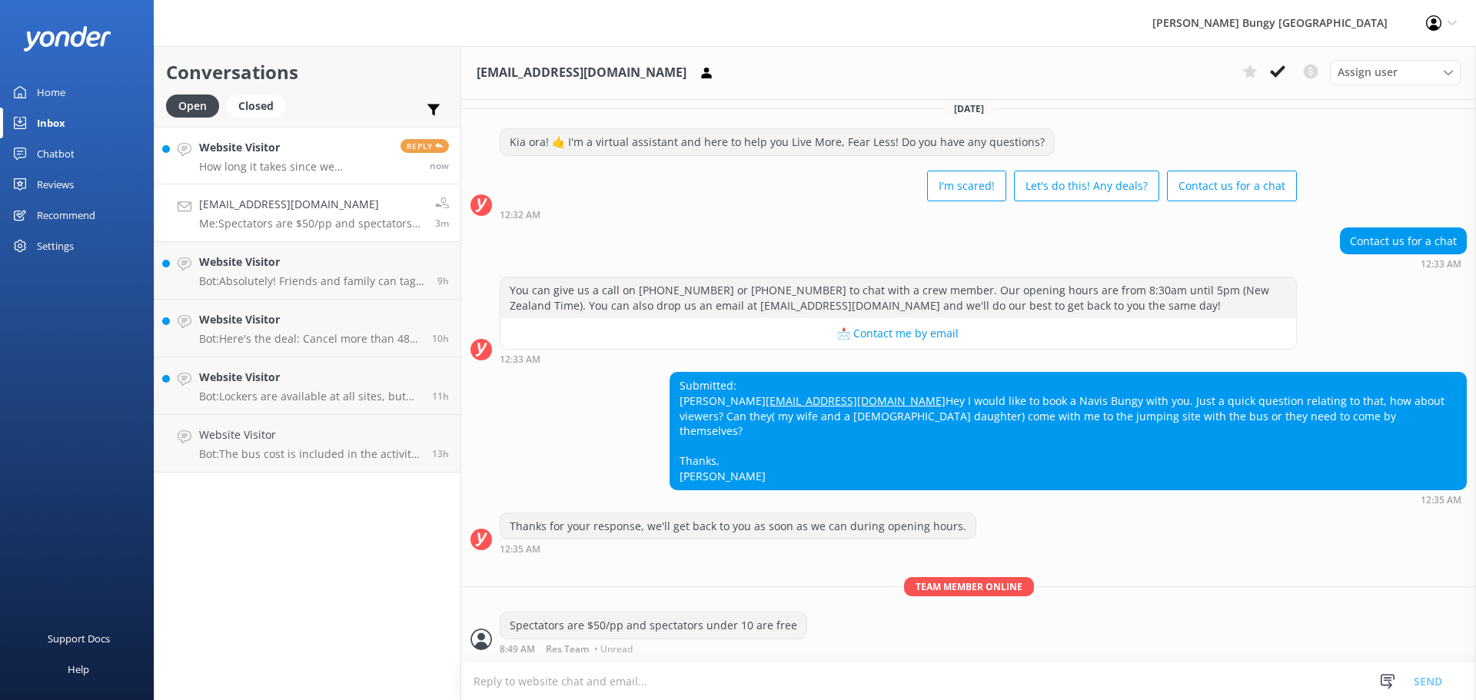
click at [310, 160] on p "How long it takes since we registered to the bus until we’re back? Can we park …" at bounding box center [294, 167] width 190 height 14
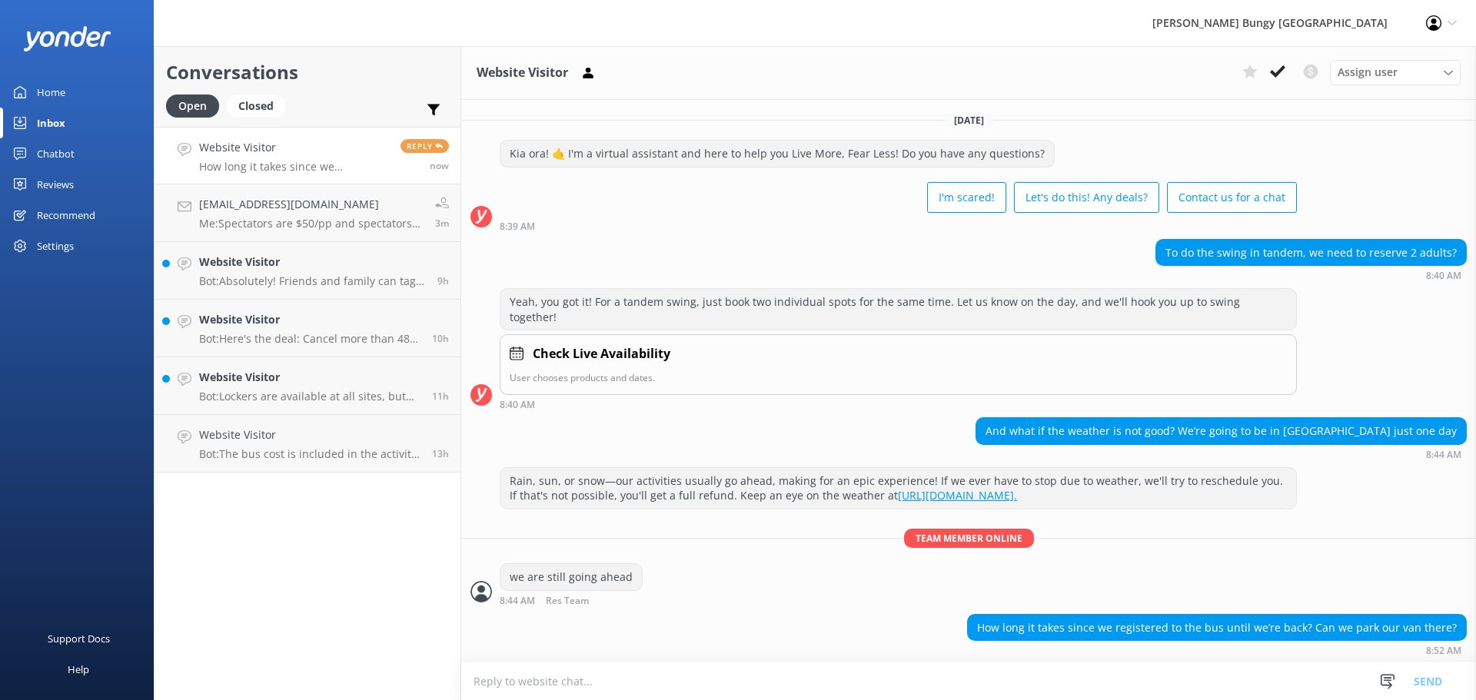
click at [1206, 683] on textarea at bounding box center [968, 682] width 1015 height 38
click at [1221, 680] on textarea at bounding box center [968, 682] width 1015 height 38
type textarea "u"
type textarea "s"
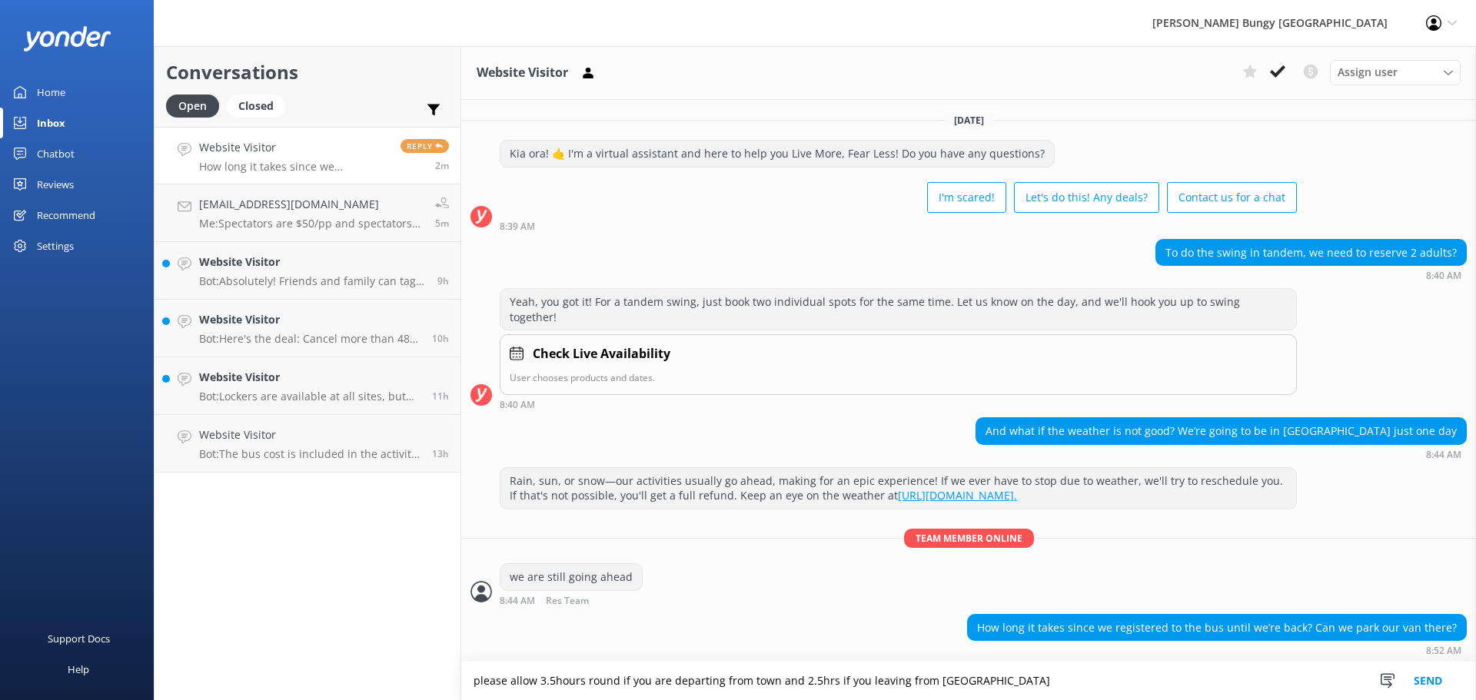
type textarea "please allow 3.5hours round if you are departing from town and 2.5hrs if you le…"
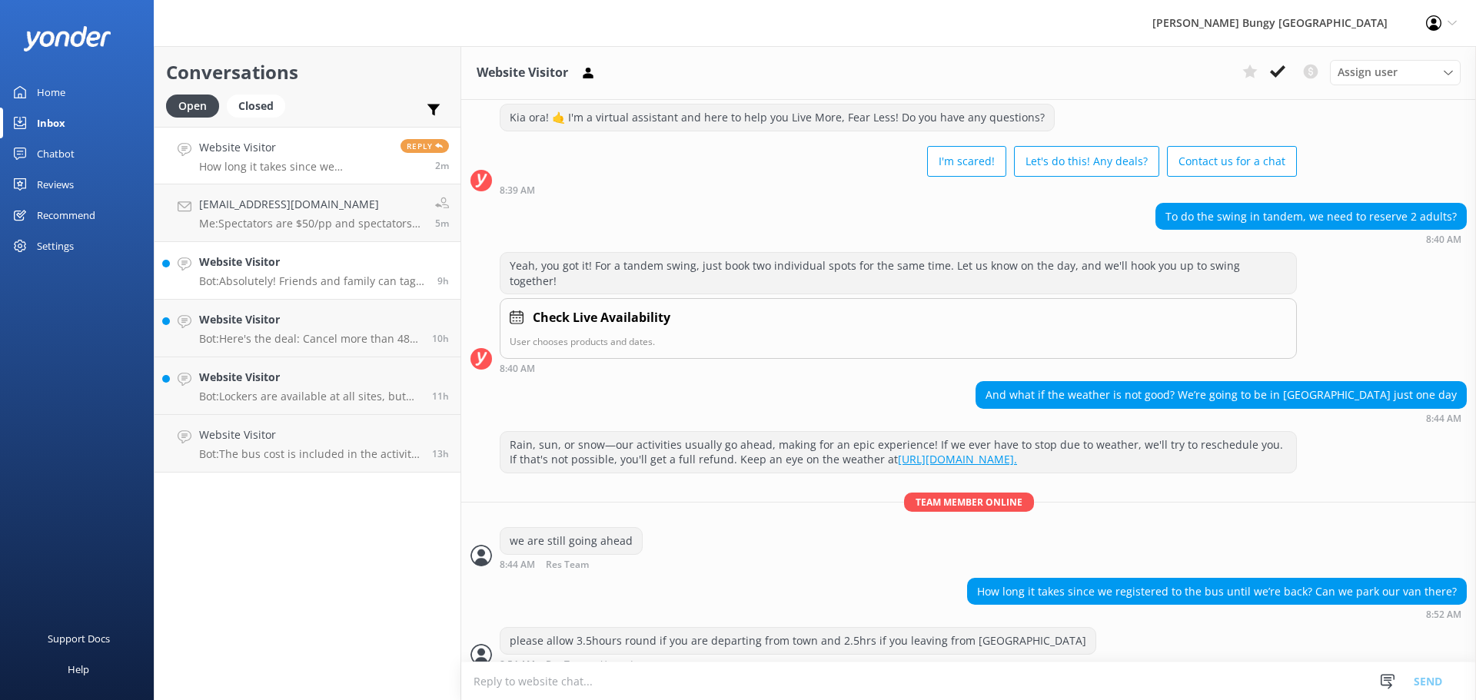
click at [397, 286] on p "Bot: Absolutely! Friends and family can tag along to watch the action. At [GEOG…" at bounding box center [312, 281] width 227 height 14
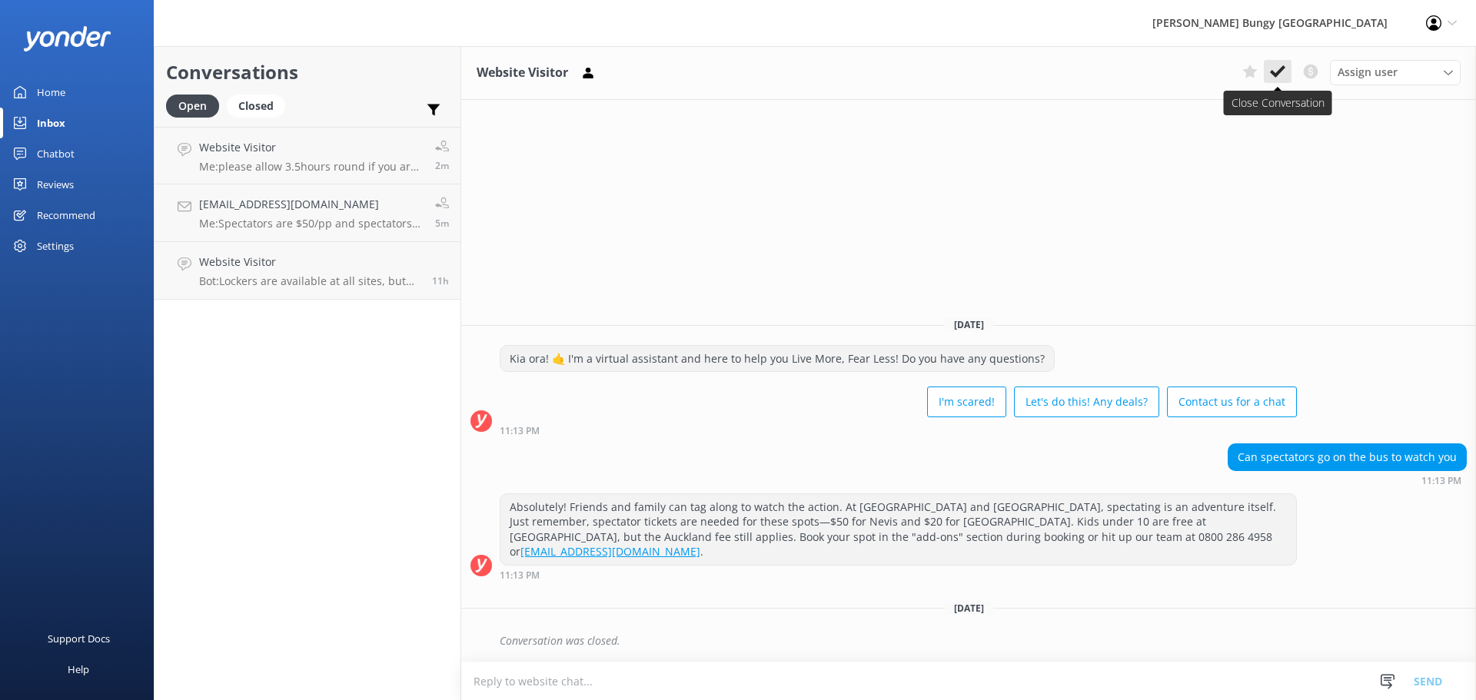
click at [1281, 69] on use at bounding box center [1277, 71] width 15 height 12
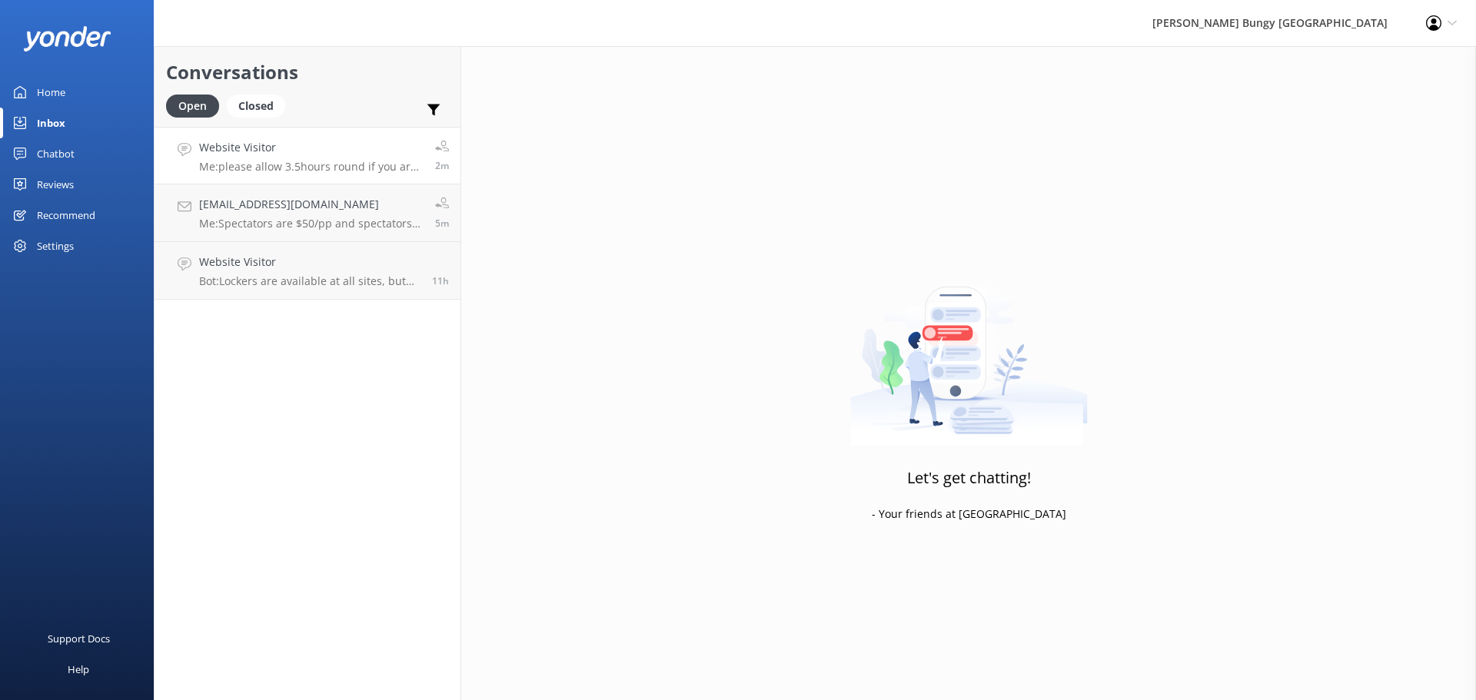
click at [394, 150] on h4 "Website Visitor" at bounding box center [311, 147] width 225 height 17
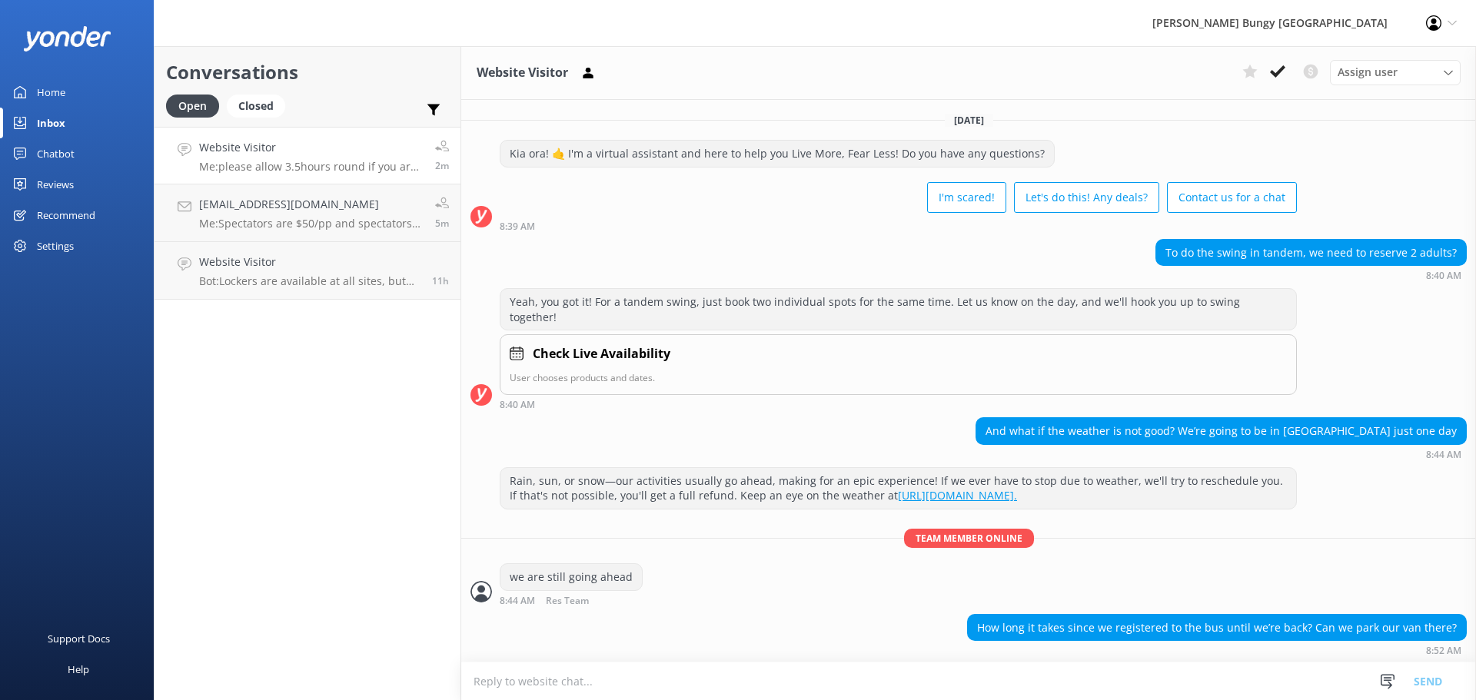
scroll to position [36, 0]
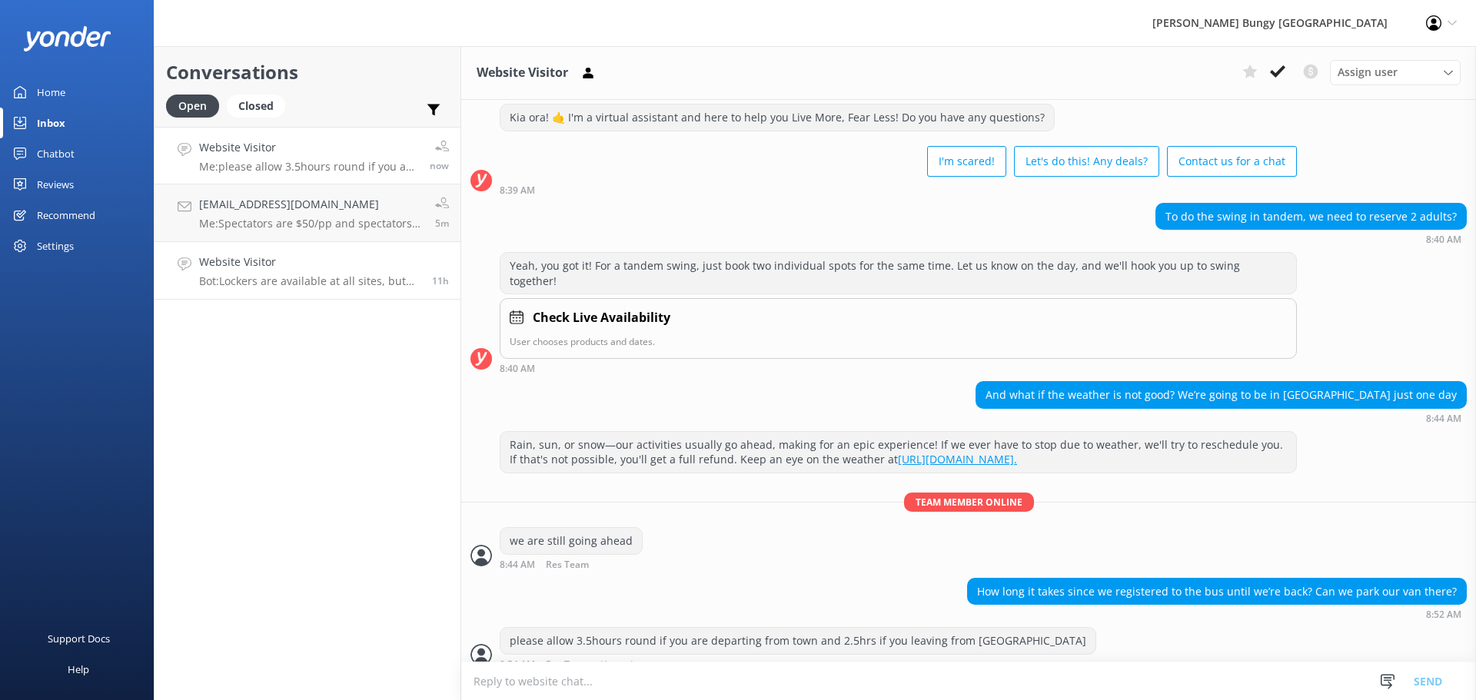
click at [390, 254] on h4 "Website Visitor" at bounding box center [309, 262] width 221 height 17
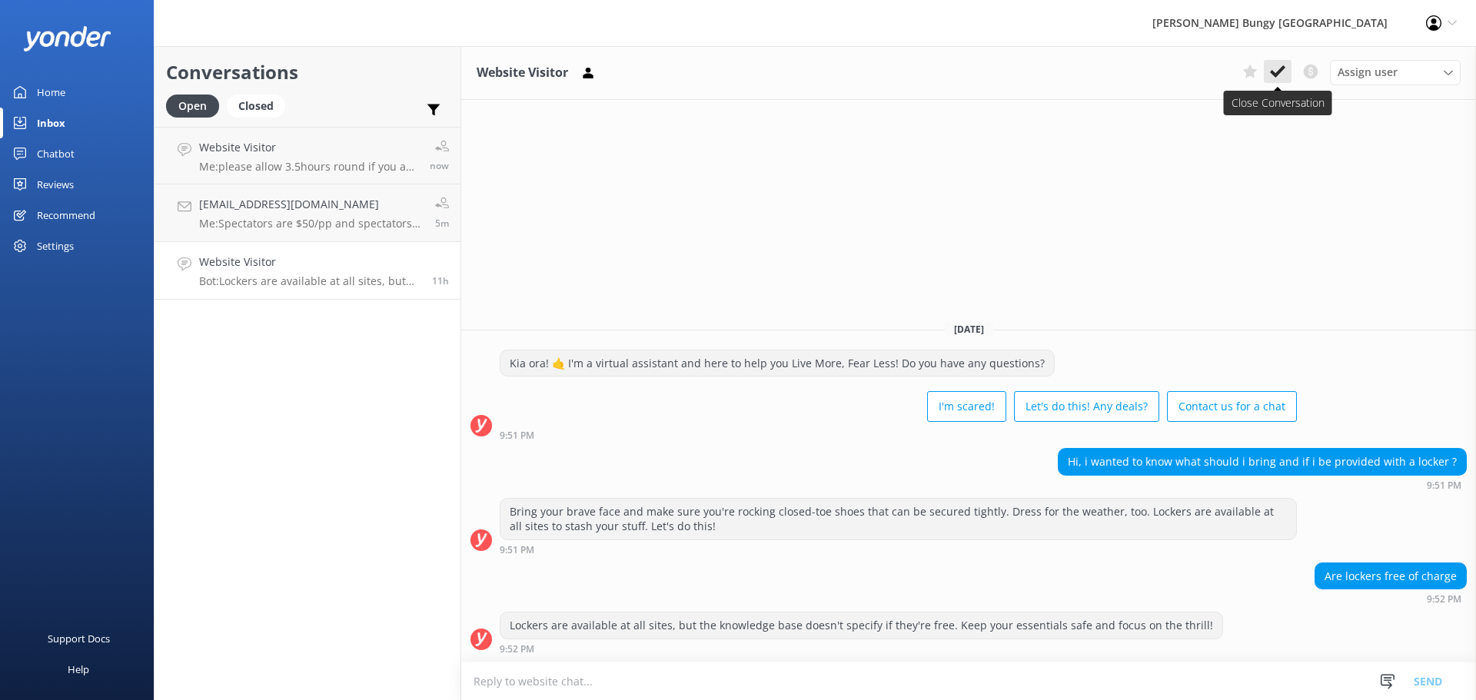
click at [1281, 76] on icon at bounding box center [1277, 71] width 15 height 15
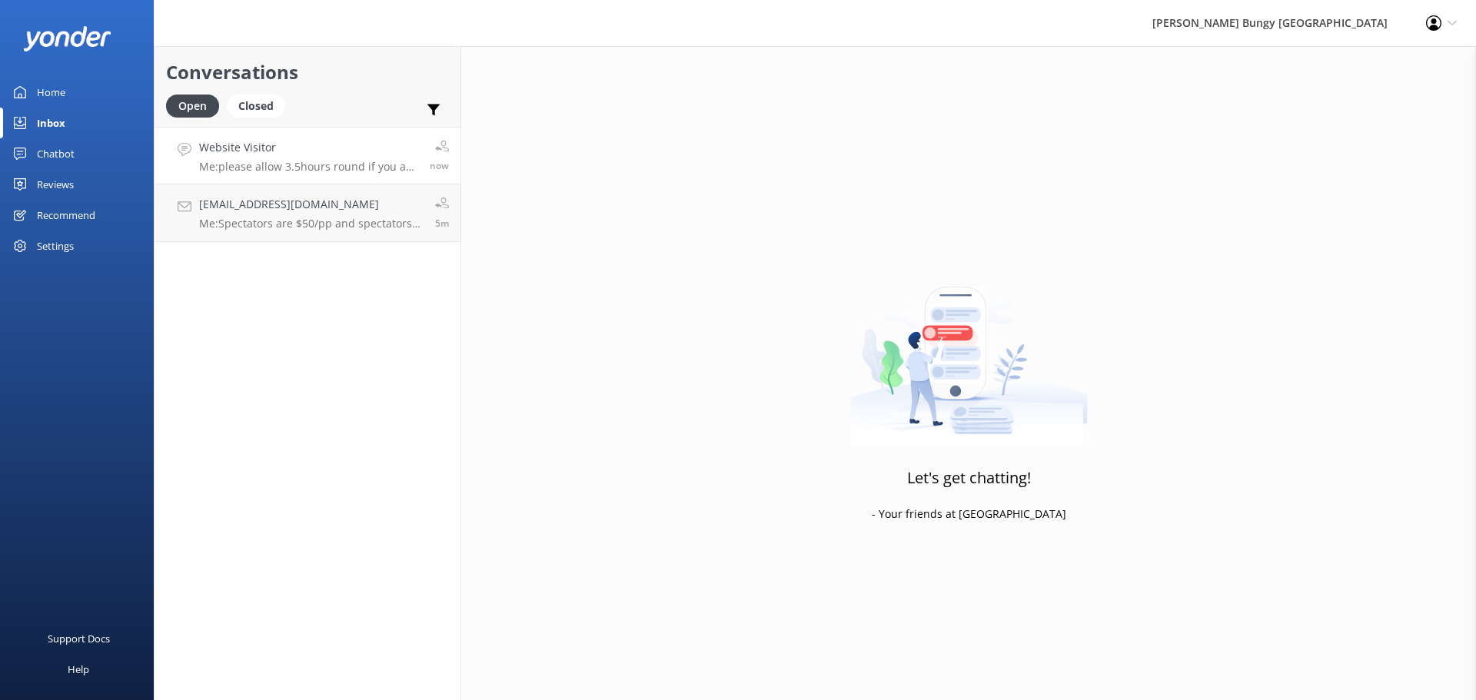
click at [354, 155] on h4 "Website Visitor" at bounding box center [308, 147] width 219 height 17
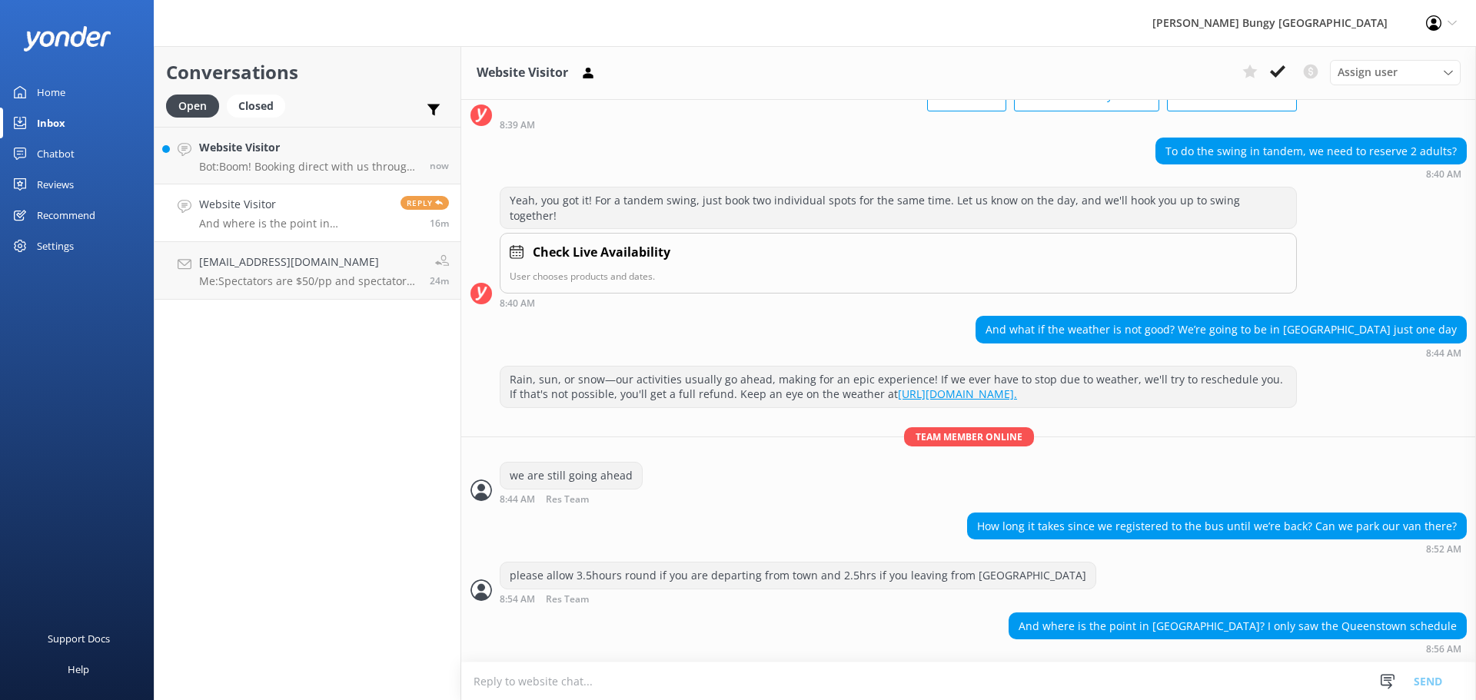
scroll to position [87, 0]
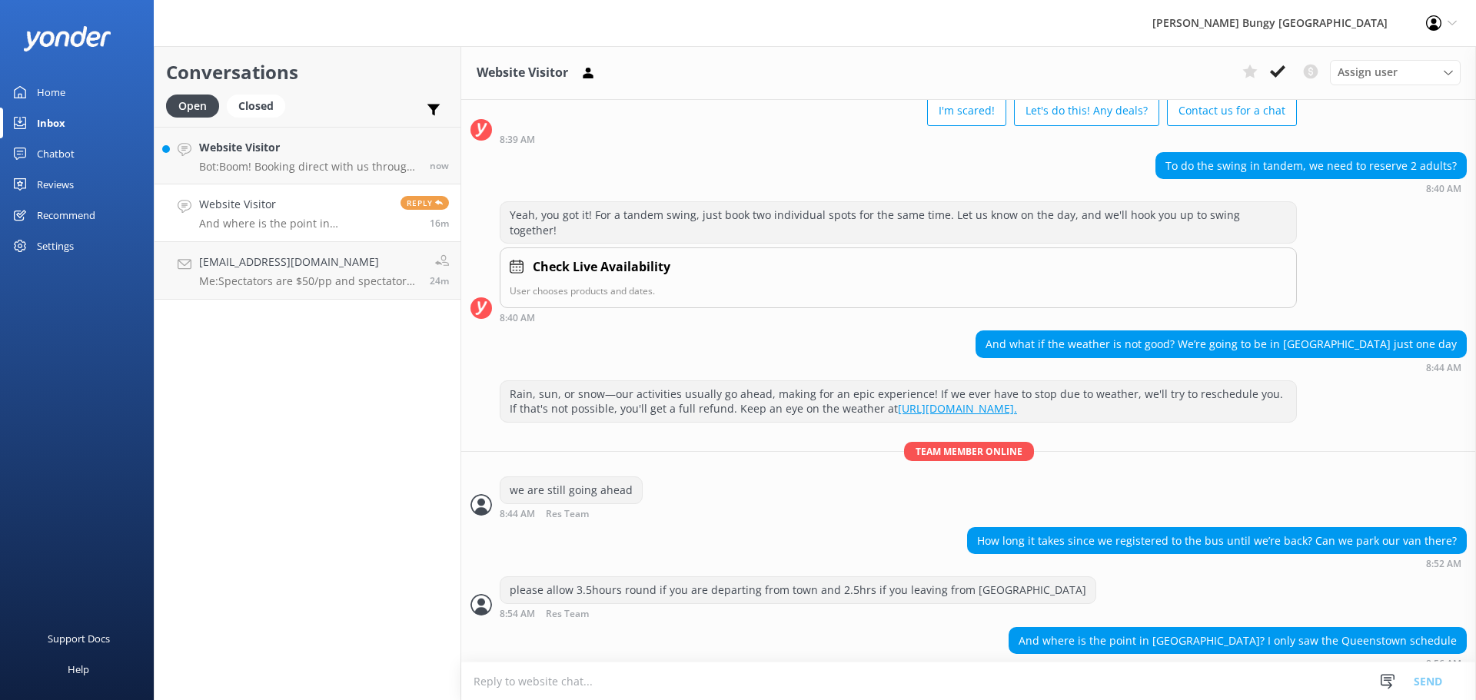
click at [1298, 675] on textarea at bounding box center [968, 682] width 1015 height 38
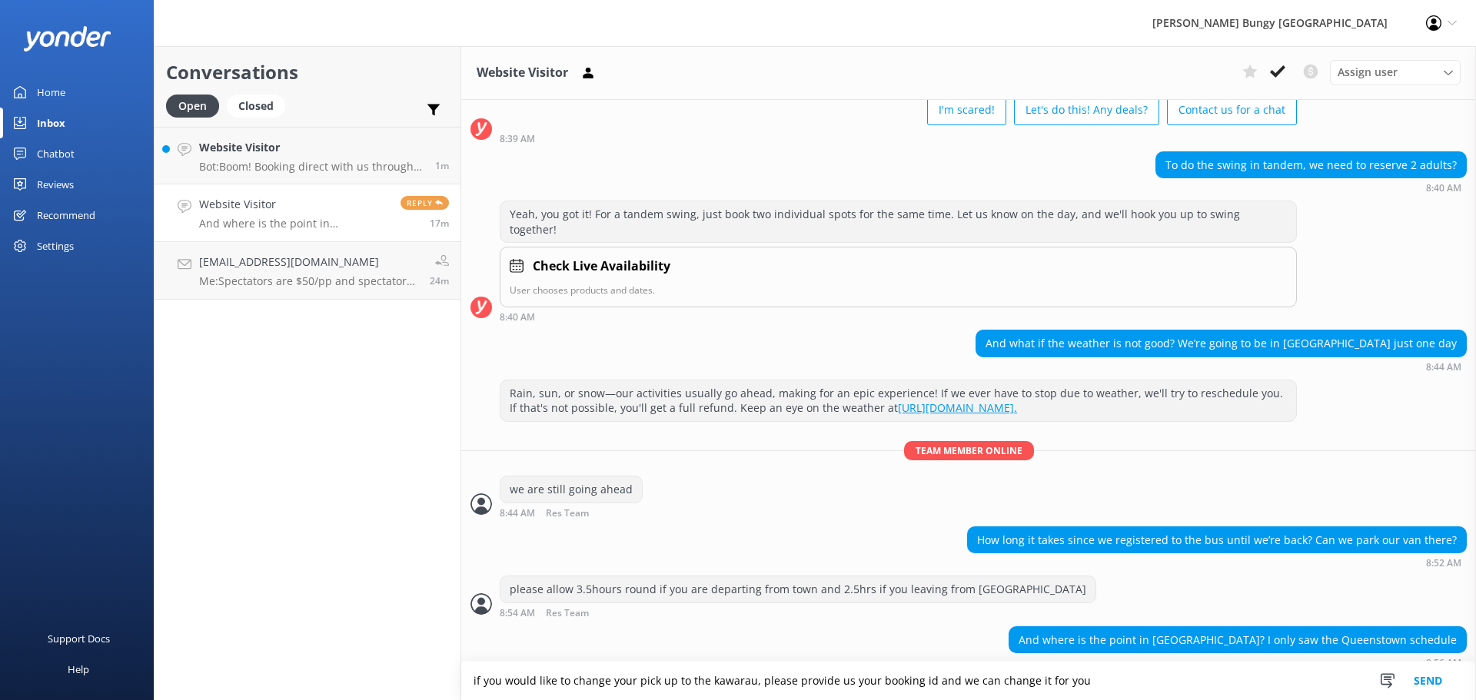
type textarea "if you would like to change your pick up to the kawarau, please provide us your…"
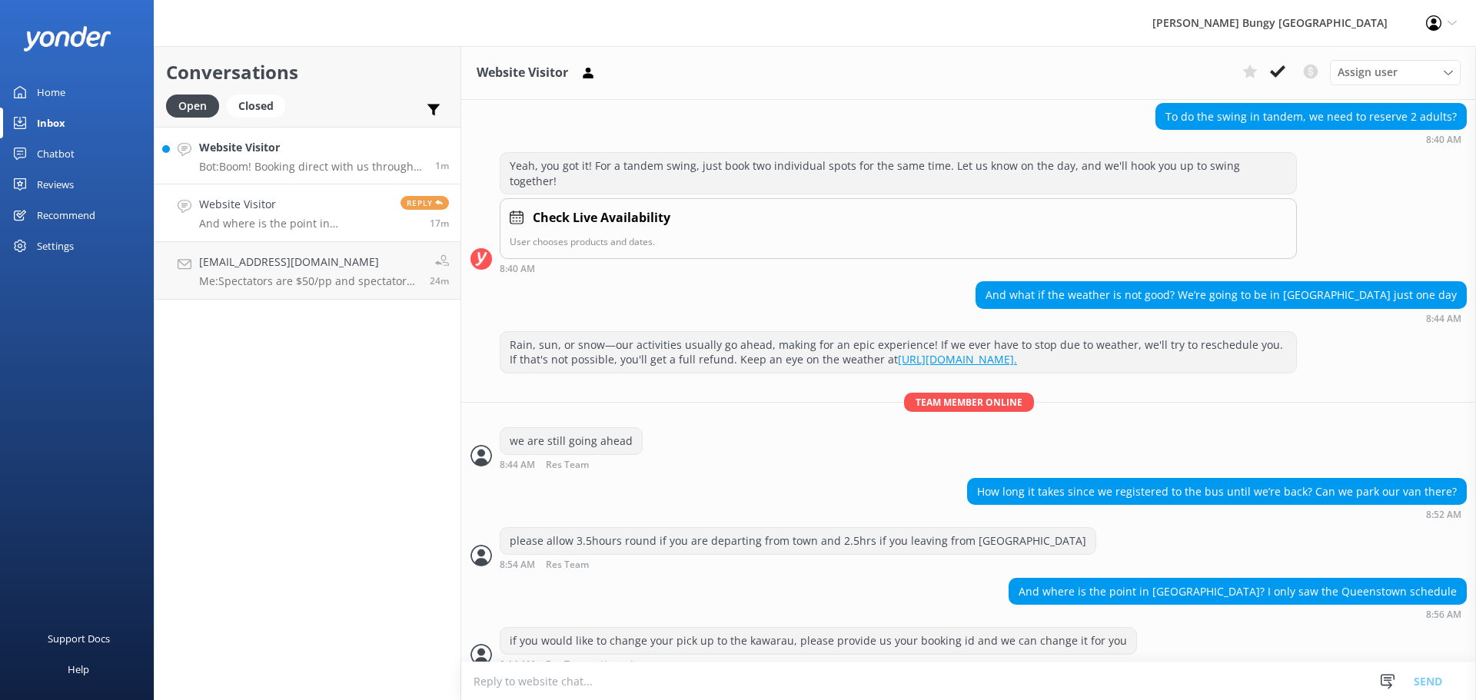
click at [276, 178] on link "Website Visitor Bot: Boom! Booking direct with us through our website always sc…" at bounding box center [308, 156] width 306 height 58
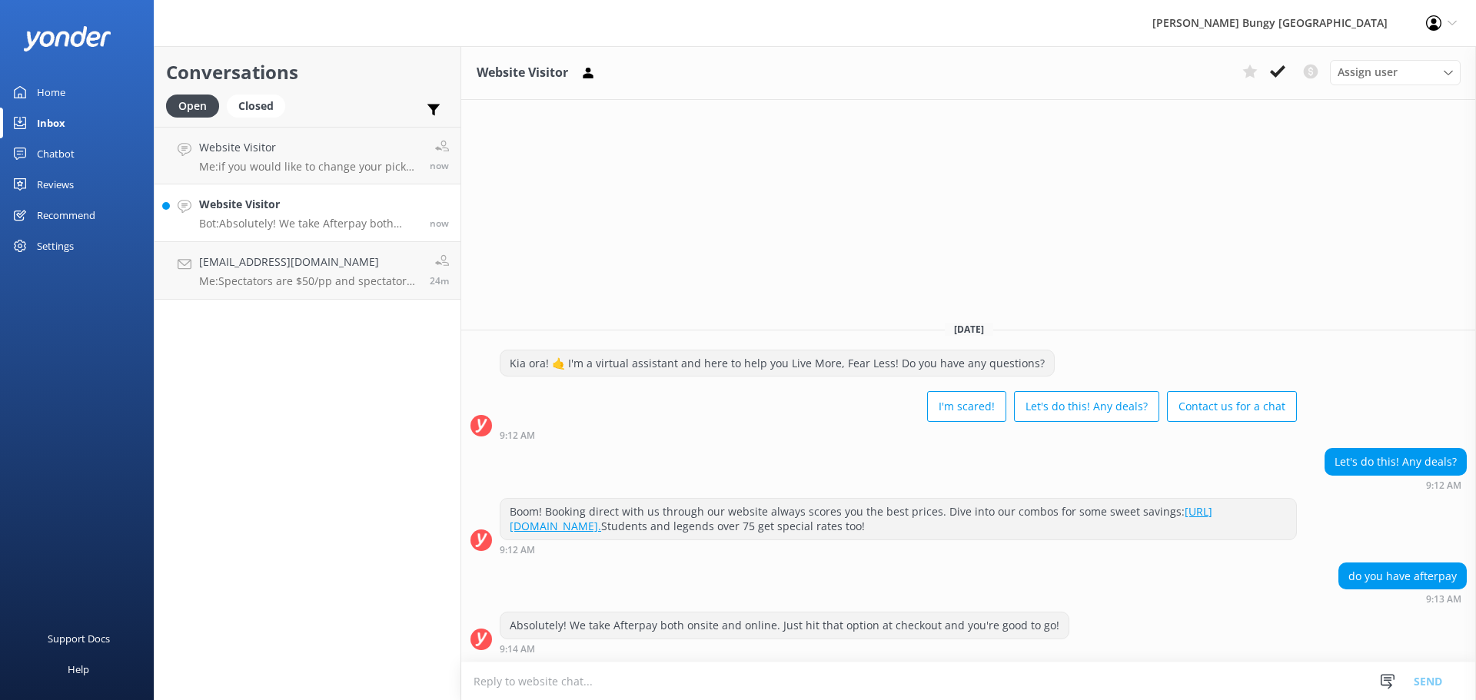
click at [1162, 680] on textarea at bounding box center [968, 682] width 1015 height 38
drag, startPoint x: 579, startPoint y: 624, endPoint x: 873, endPoint y: 647, distance: 295.3
click at [853, 655] on div "Absolutely! We take Afterpay both onsite and online. Just hit that option at ch…" at bounding box center [968, 637] width 1015 height 50
click at [898, 636] on div "Absolutely! We take Afterpay both onsite and online. Just hit that option at ch…" at bounding box center [785, 626] width 568 height 26
click at [1276, 65] on icon at bounding box center [1277, 71] width 15 height 15
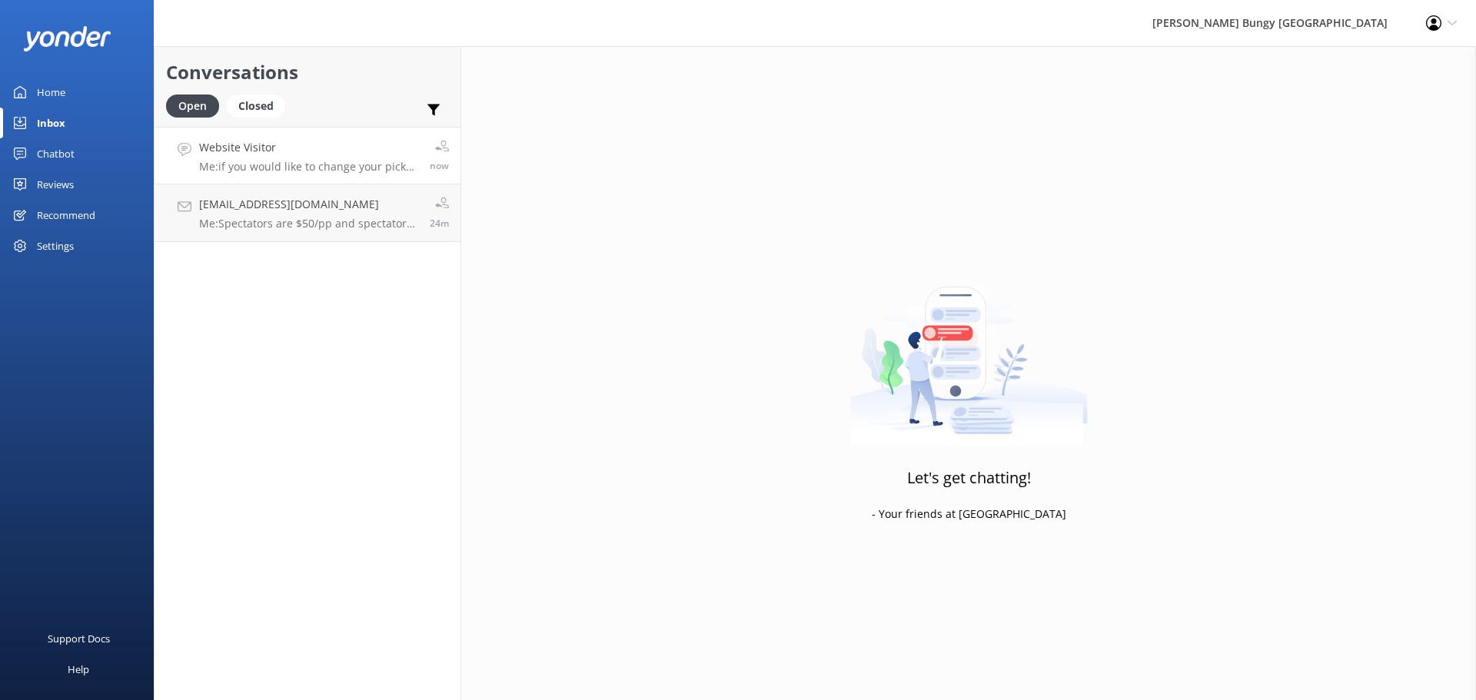
click at [274, 157] on div "Website Visitor Me: if you would like to change your pick up to the kawarau, pl…" at bounding box center [308, 155] width 219 height 33
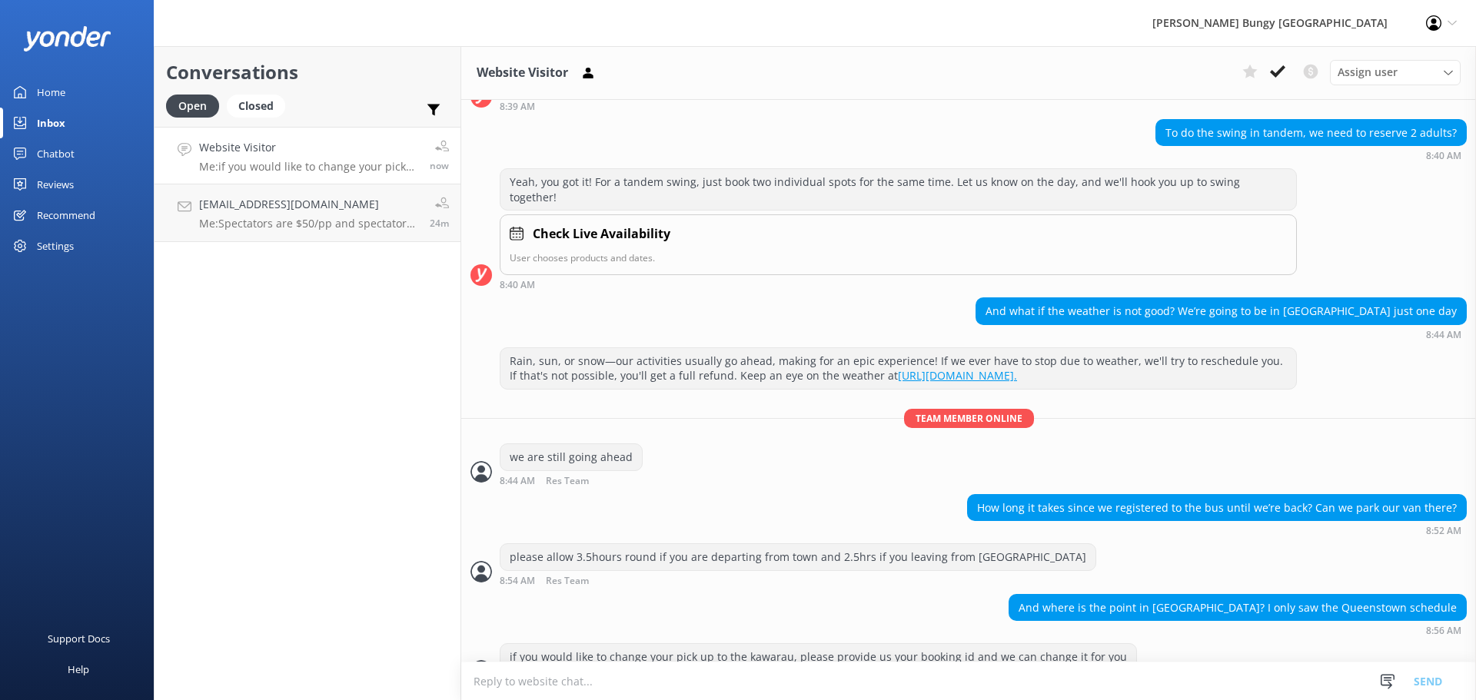
scroll to position [136, 0]
